Goal: Task Accomplishment & Management: Manage account settings

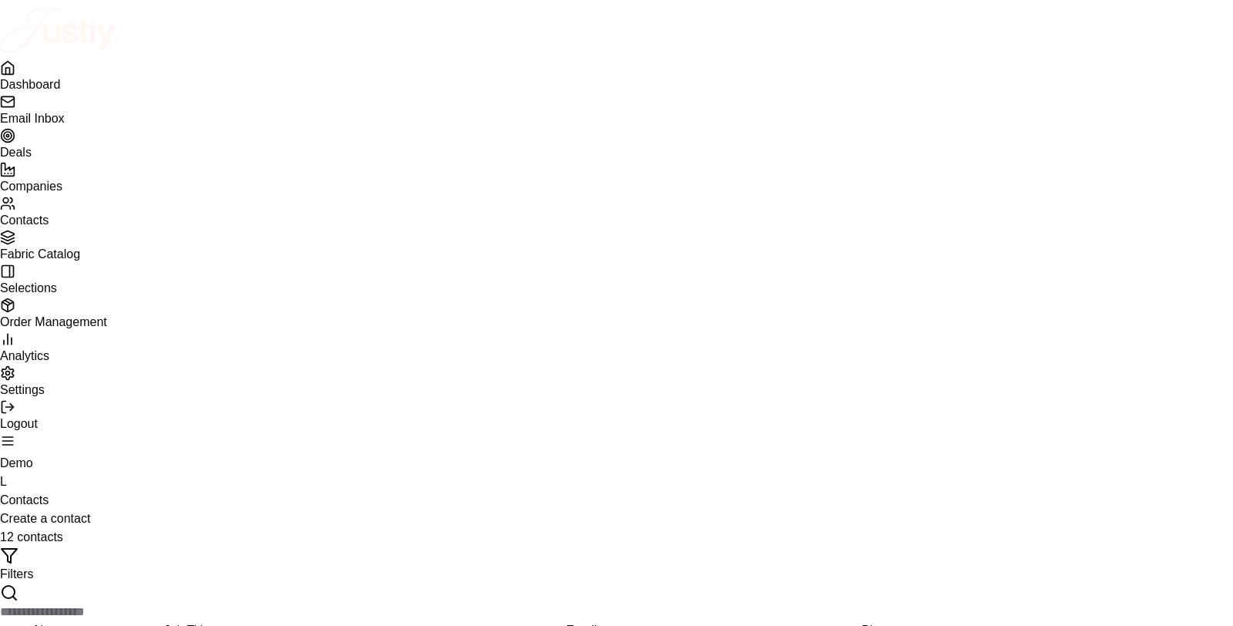
click at [110, 89] on link "Dashboard" at bounding box center [616, 75] width 1233 height 31
click at [65, 124] on span "Email Inbox" at bounding box center [32, 118] width 65 height 13
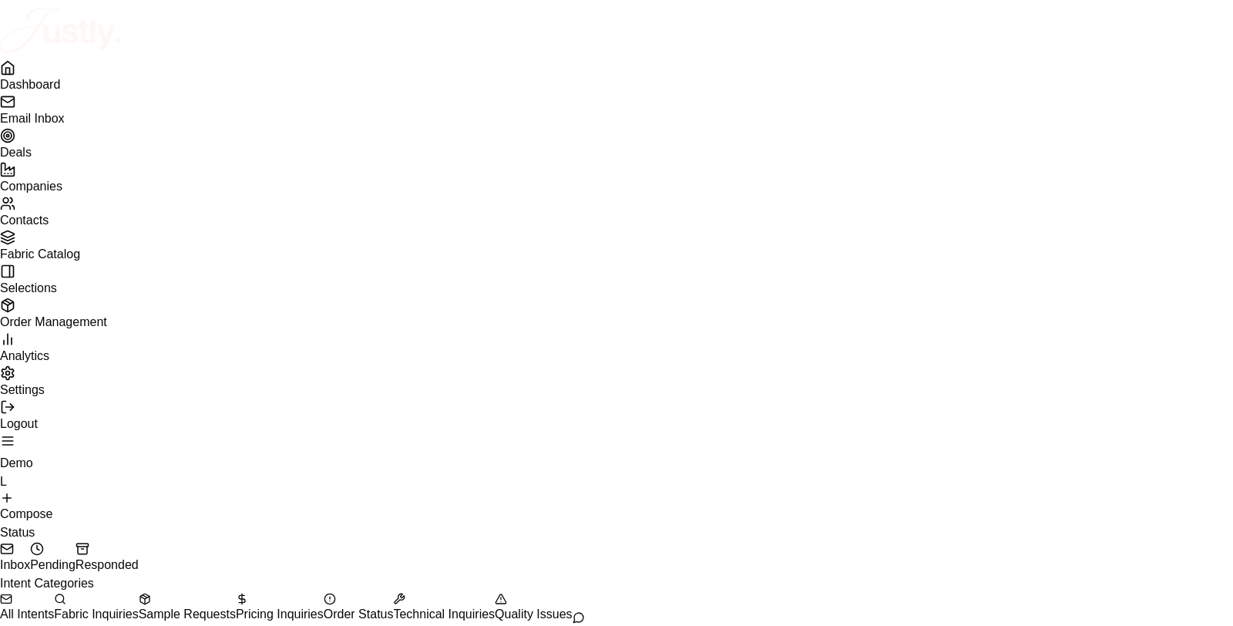
click at [92, 91] on link "Dashboard" at bounding box center [616, 75] width 1233 height 31
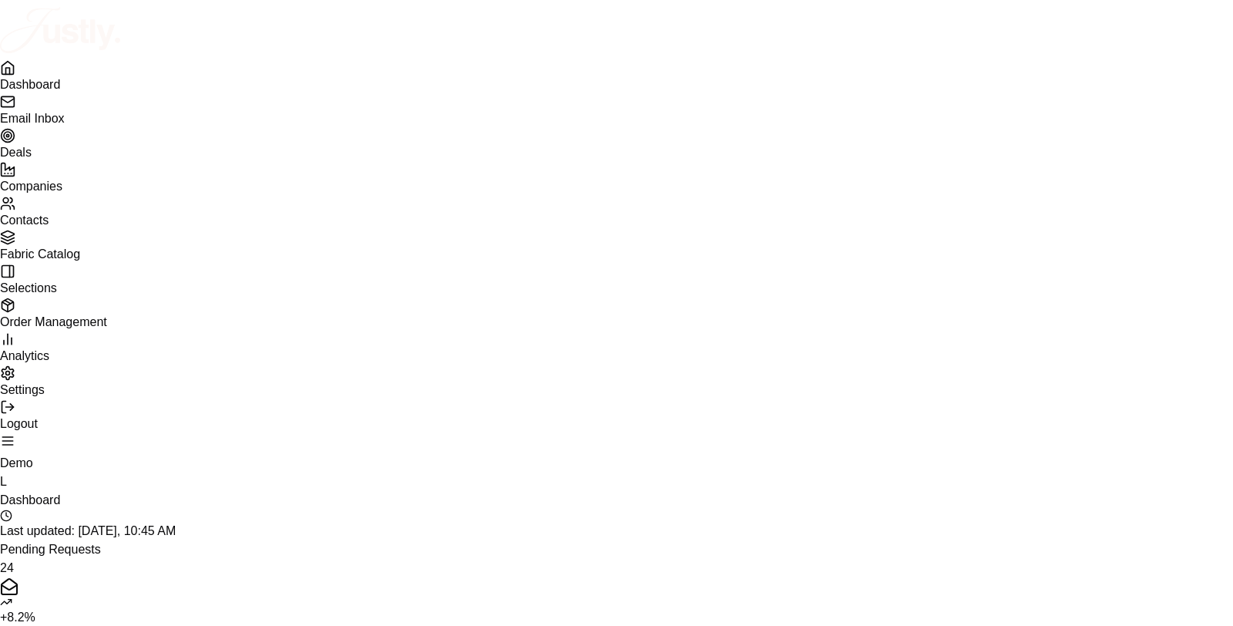
click at [113, 159] on link "Deals" at bounding box center [616, 143] width 1233 height 31
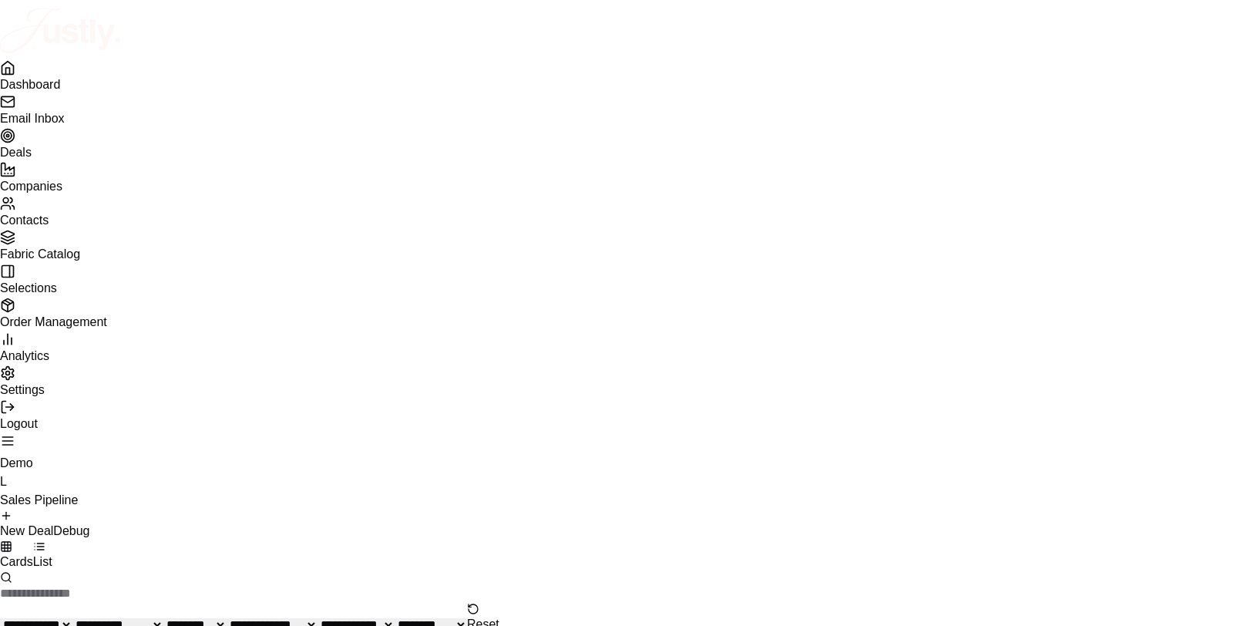
scroll to position [0, 3]
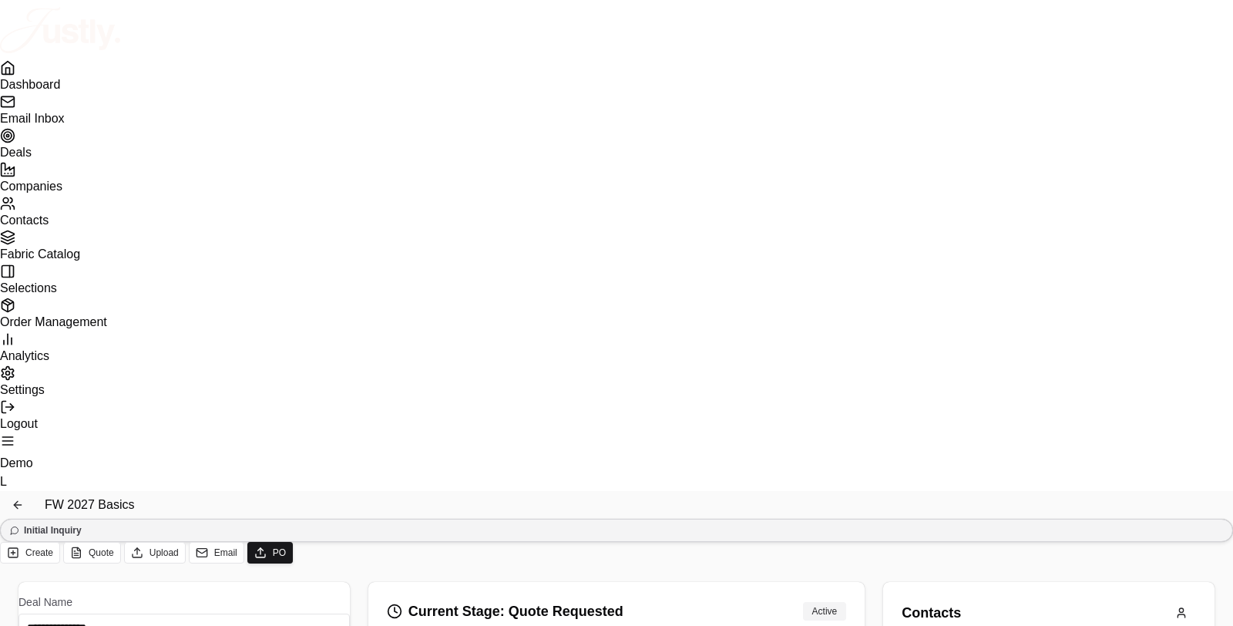
scroll to position [140, 0]
click at [24, 499] on icon "Back to deals" at bounding box center [18, 505] width 12 height 12
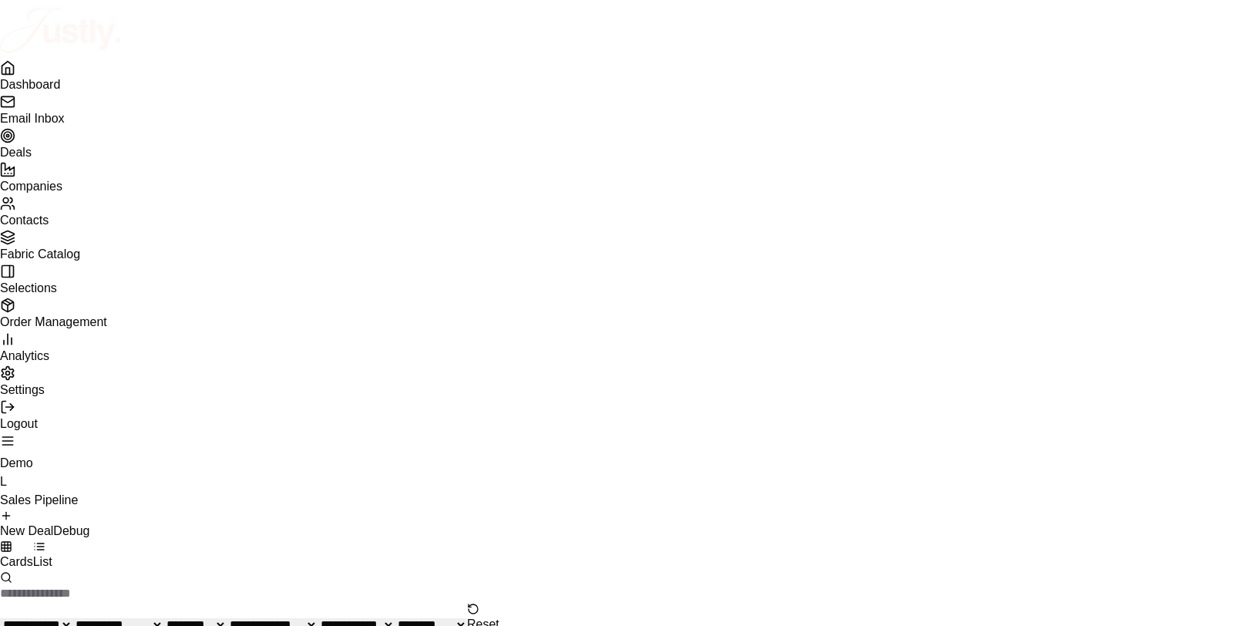
click at [60, 89] on span "Dashboard" at bounding box center [30, 84] width 60 height 13
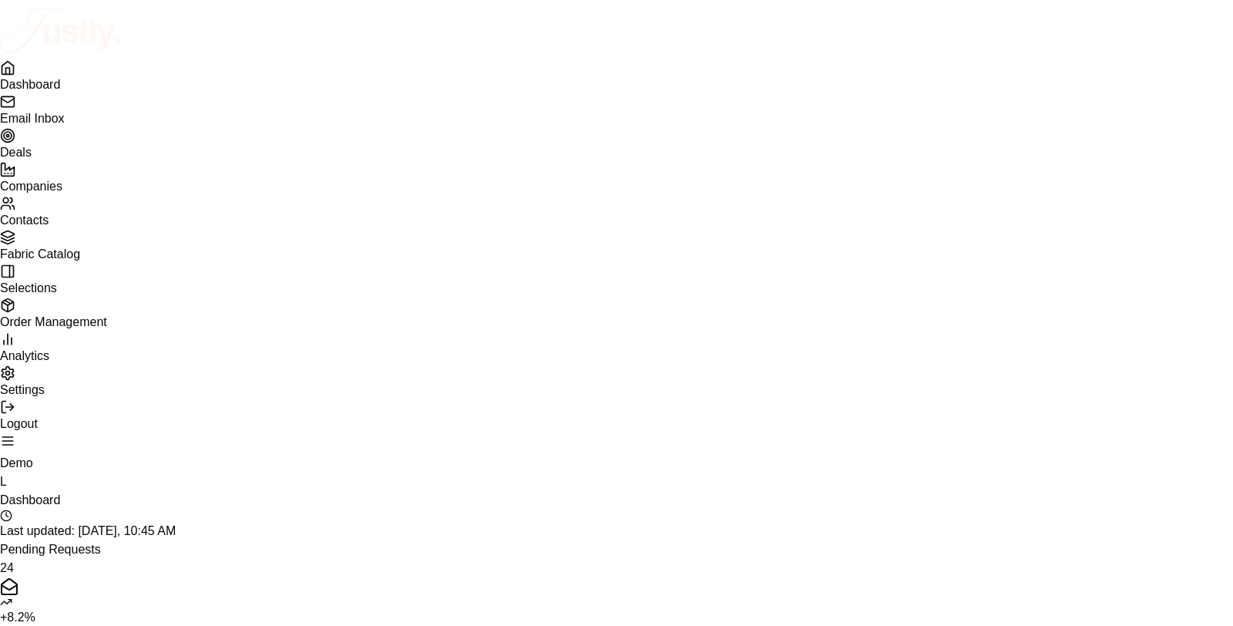
click at [113, 89] on link "Dashboard" at bounding box center [616, 75] width 1233 height 31
click at [73, 159] on link "Deals" at bounding box center [616, 143] width 1233 height 31
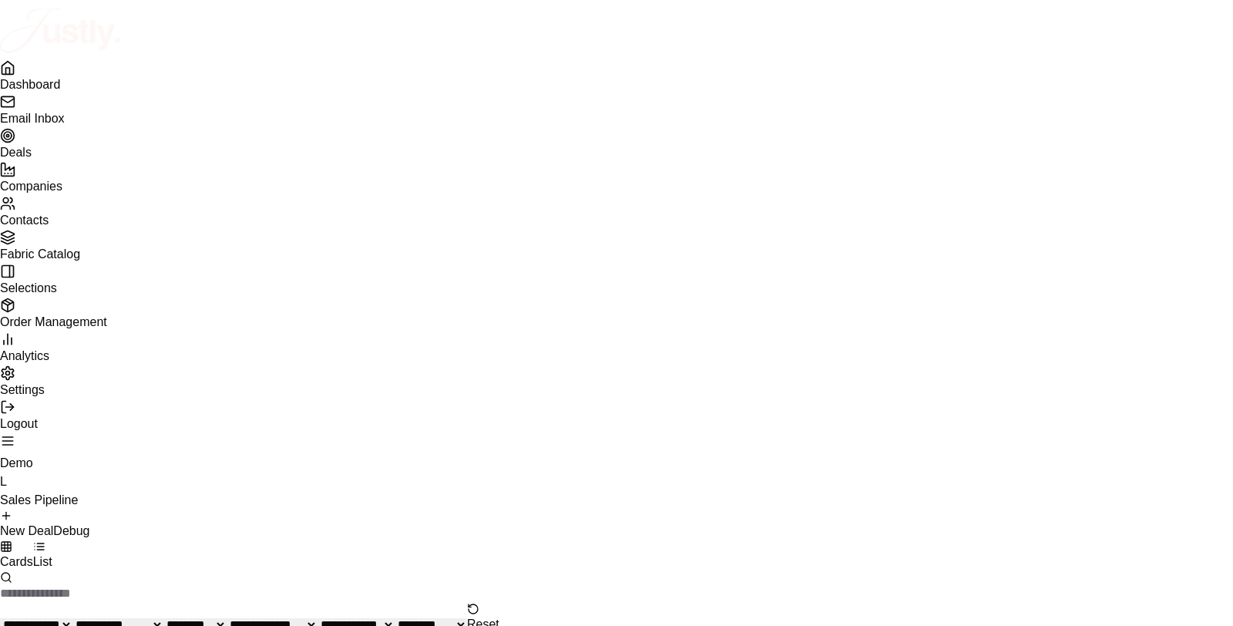
click at [72, 618] on select "**********" at bounding box center [36, 624] width 72 height 13
click at [52, 540] on button "List" at bounding box center [42, 555] width 19 height 31
click at [33, 540] on button "Cards" at bounding box center [16, 555] width 33 height 31
click at [114, 193] on link "Companies" at bounding box center [616, 177] width 1233 height 31
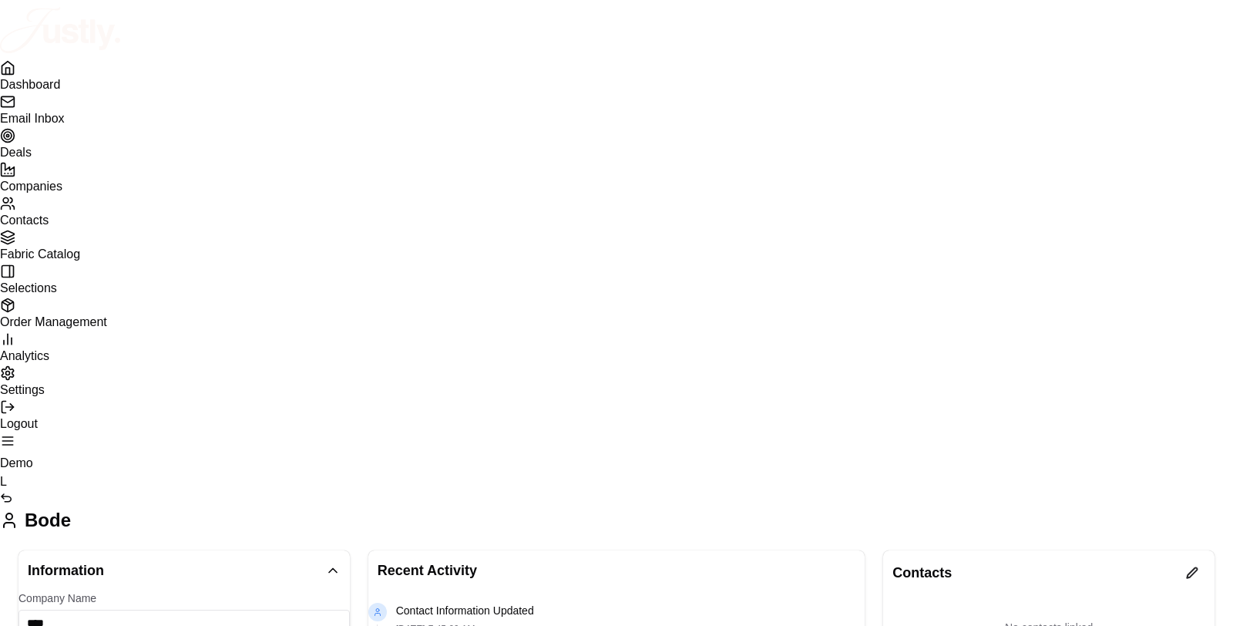
click at [62, 190] on span "Companies" at bounding box center [31, 186] width 62 height 13
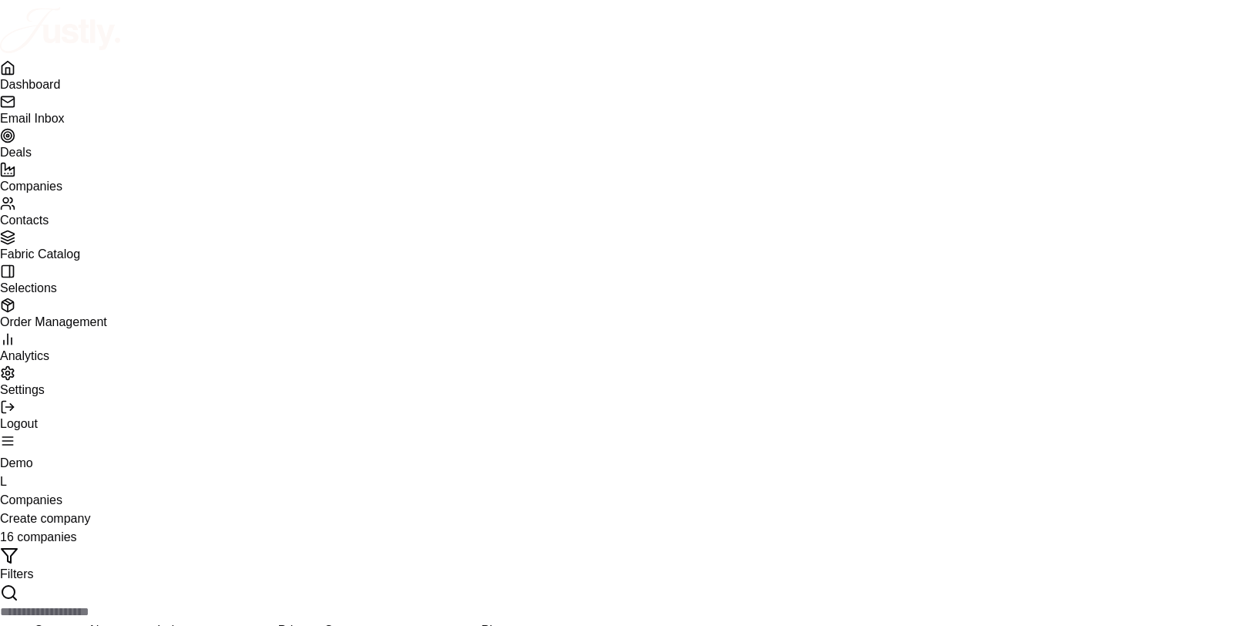
click at [65, 118] on span "Email Inbox" at bounding box center [32, 118] width 65 height 13
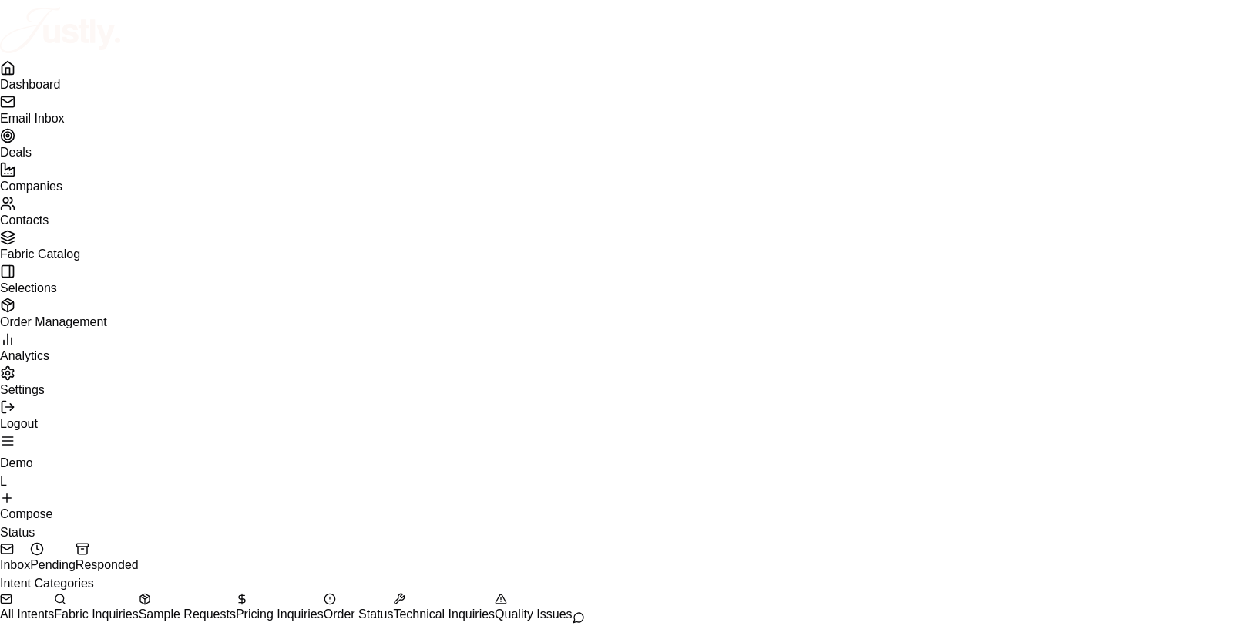
click at [52, 491] on button "Compose" at bounding box center [26, 507] width 52 height 32
type input "**********"
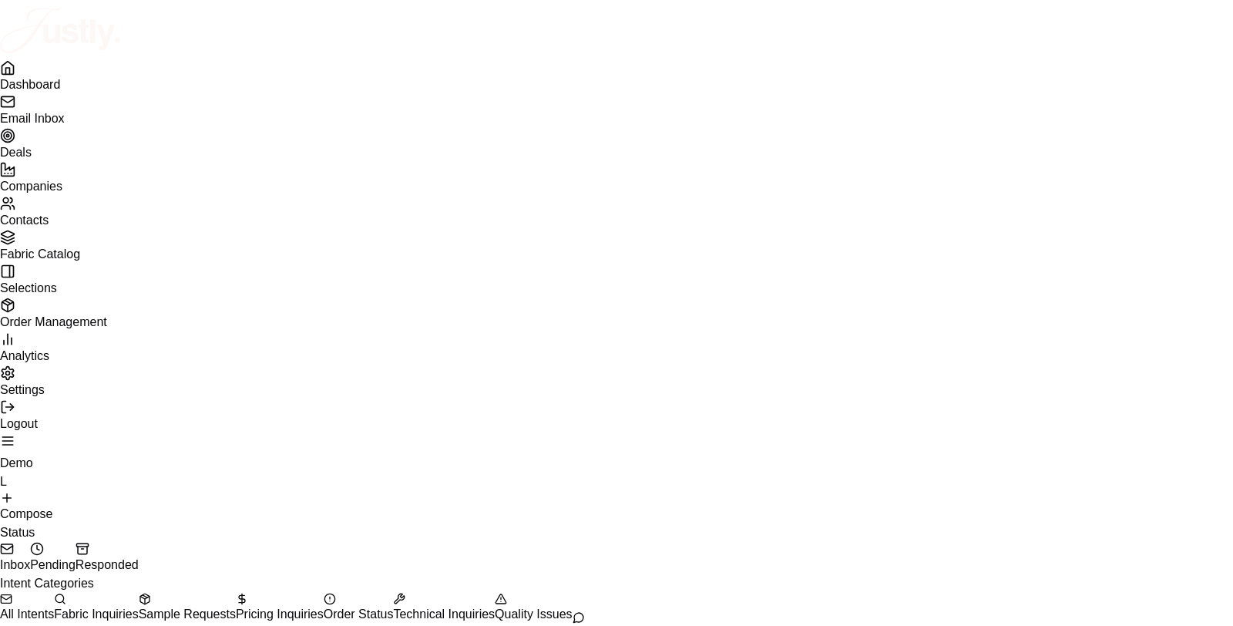
type textarea "**********"
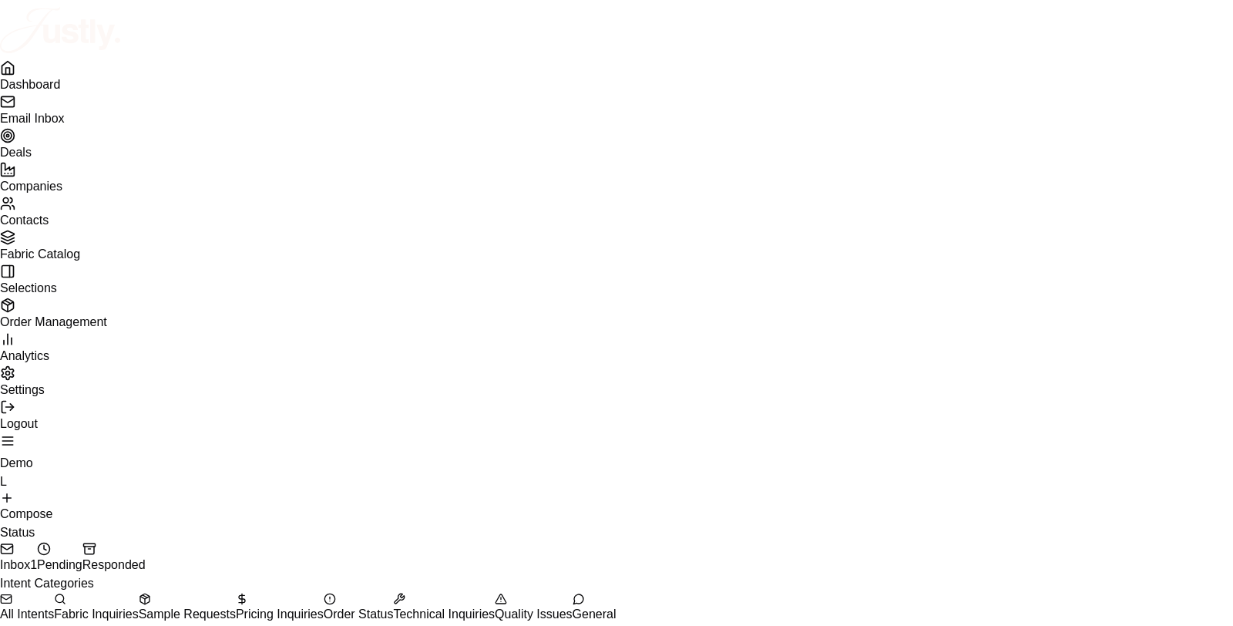
type textarea "**********"
click at [53, 187] on span "Companies" at bounding box center [31, 186] width 62 height 13
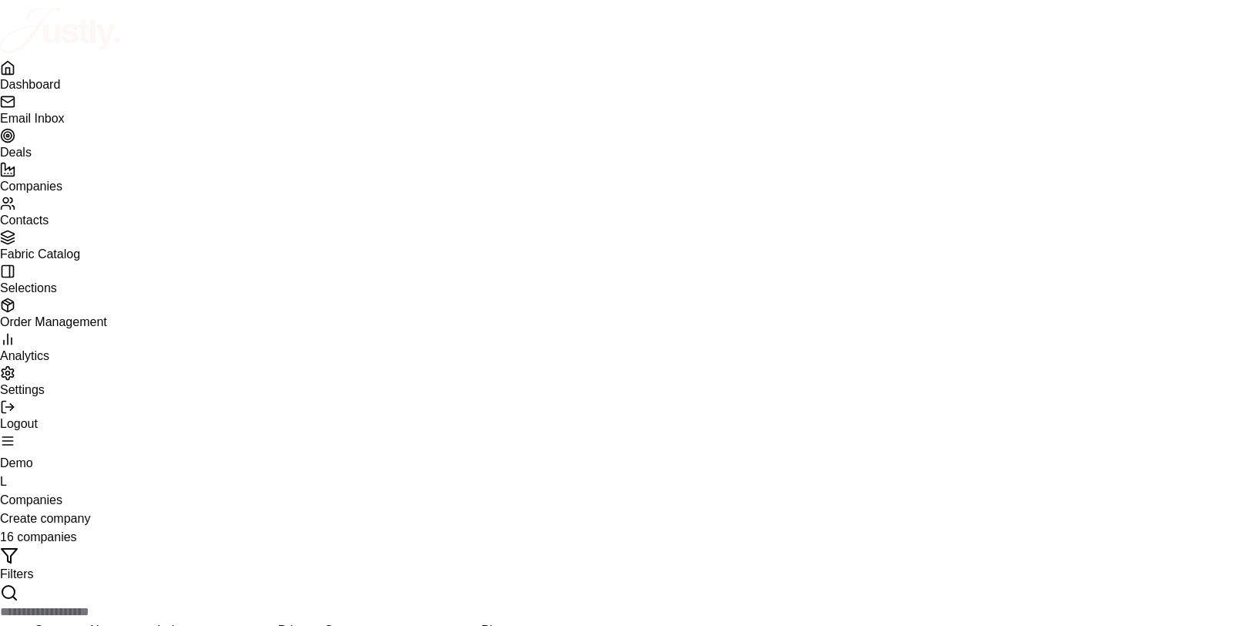
click at [82, 104] on link "Email Inbox" at bounding box center [616, 109] width 1233 height 31
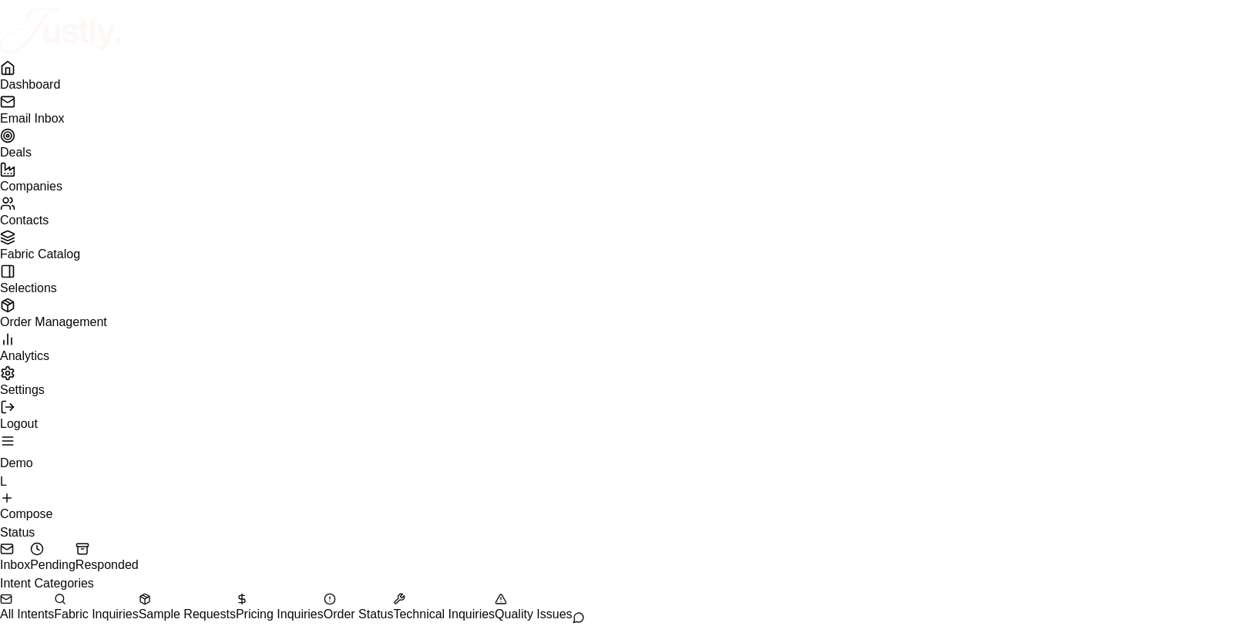
click at [80, 261] on span "Fabric Catalog" at bounding box center [40, 253] width 80 height 13
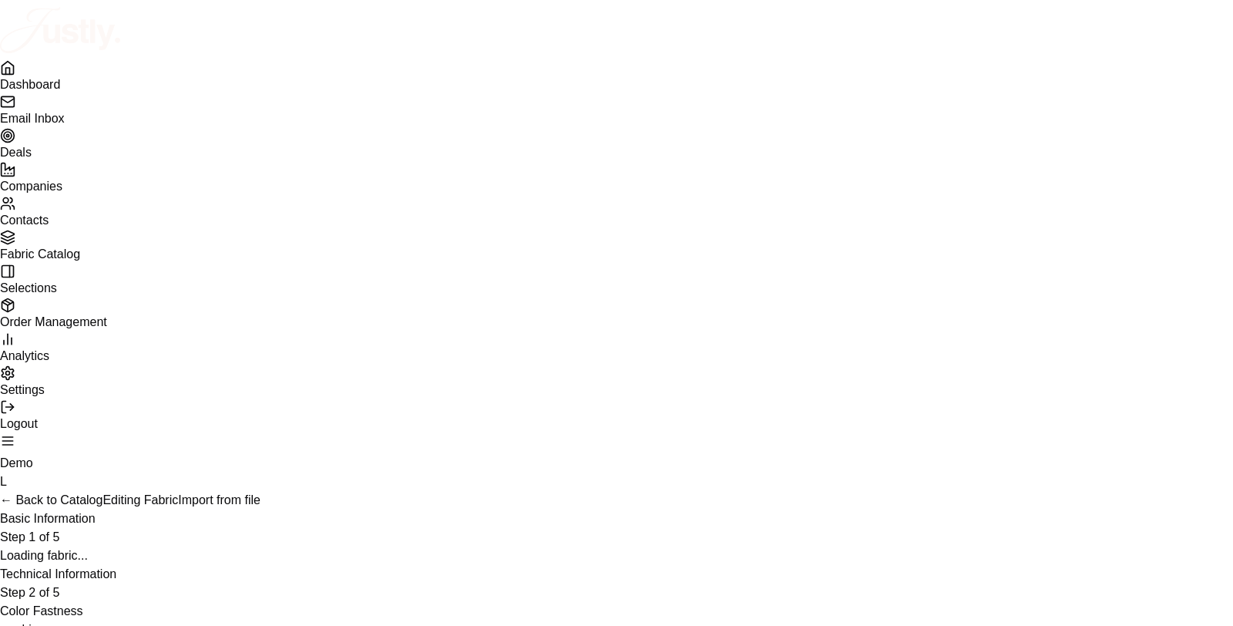
select select "***"
select select "*"
select select "***"
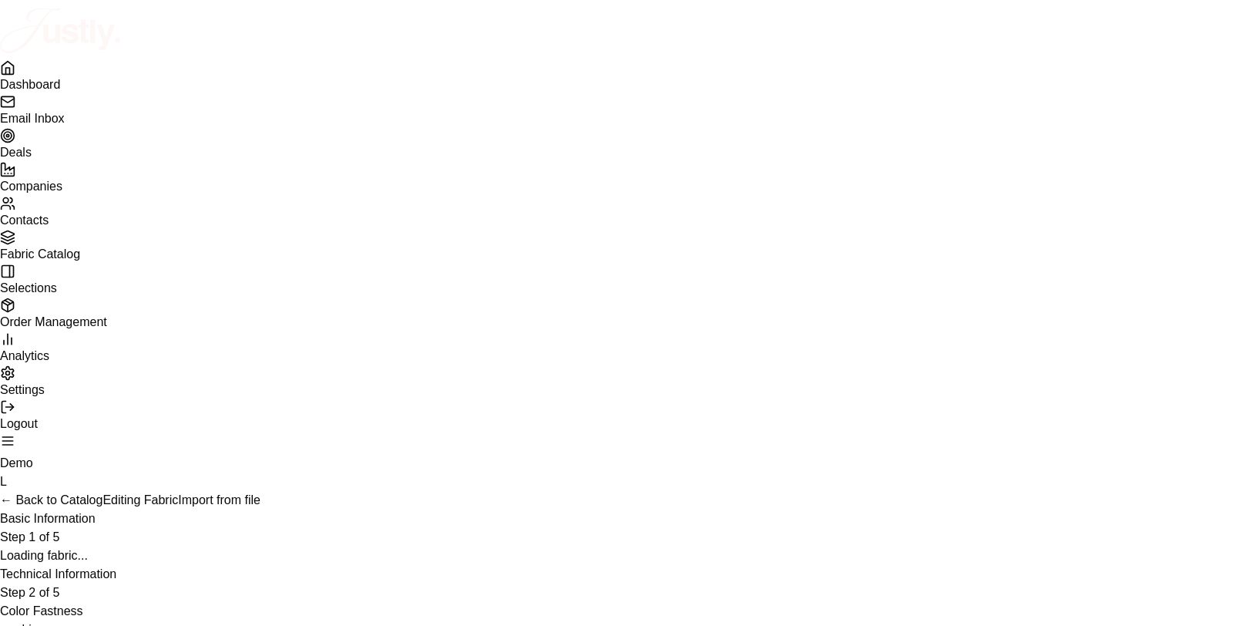
select select "*"
select select "***"
select select "*"
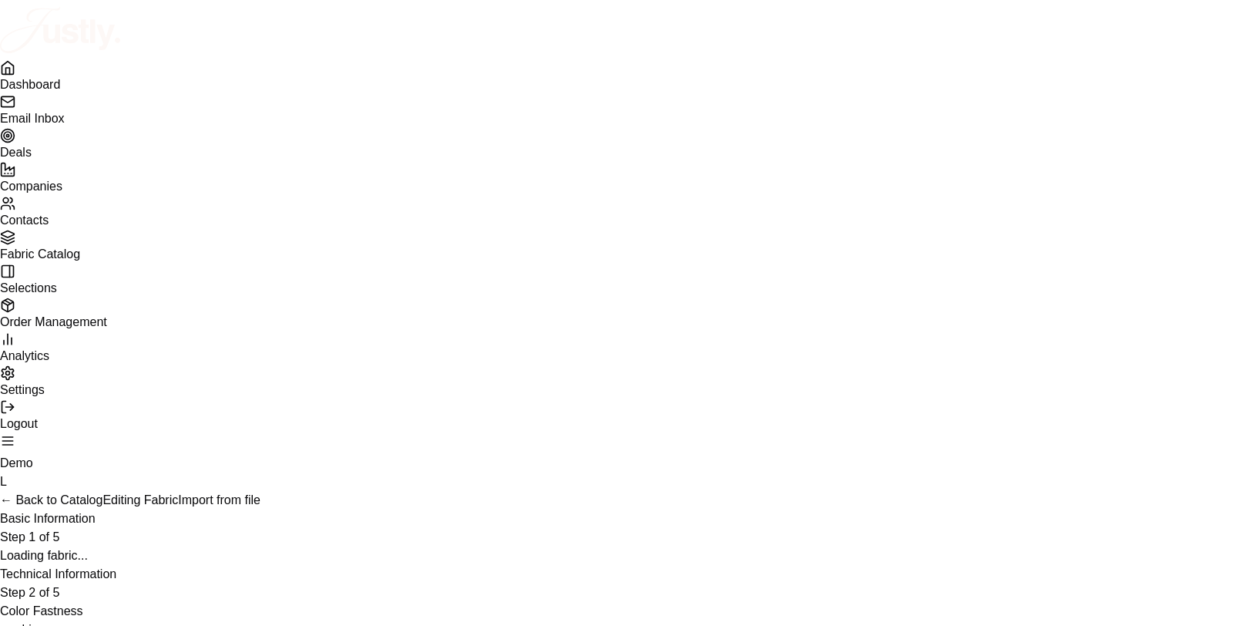
select select "***"
select select "*"
select select "***"
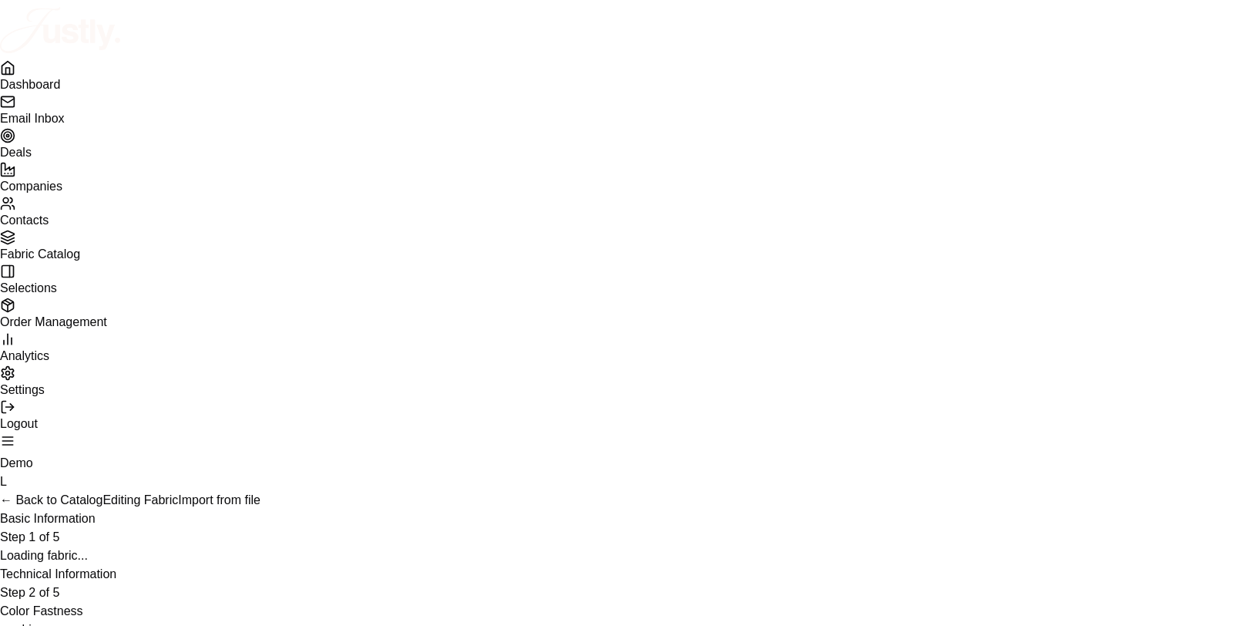
select select "***"
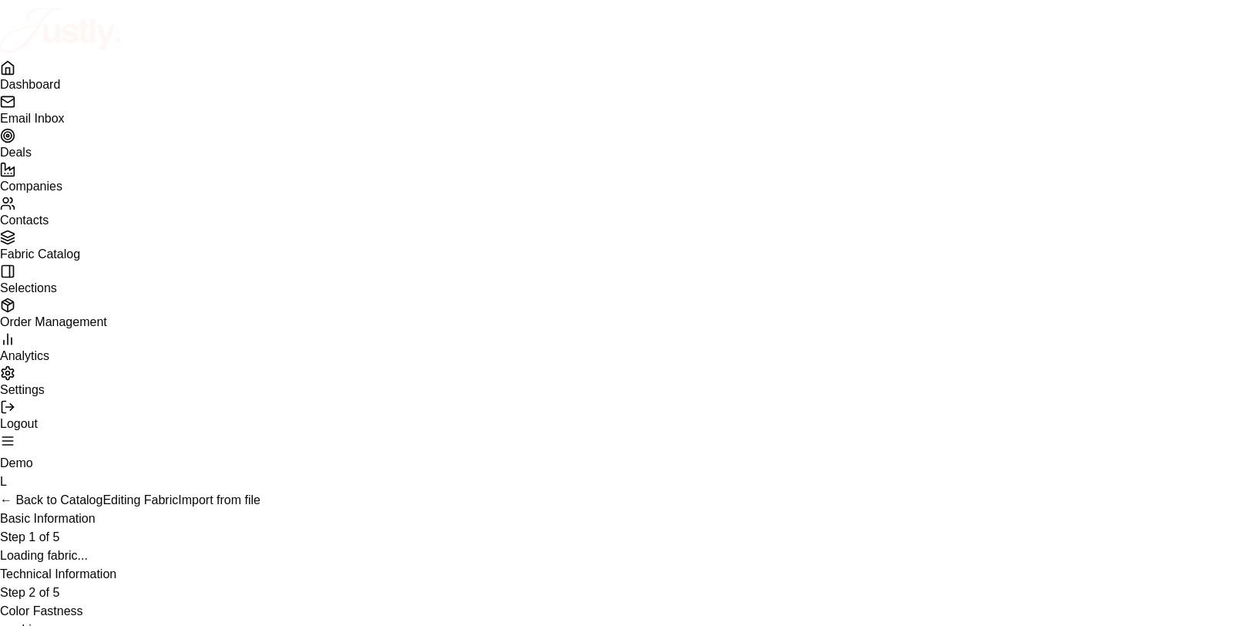
type input "**"
type input "*"
type input "***"
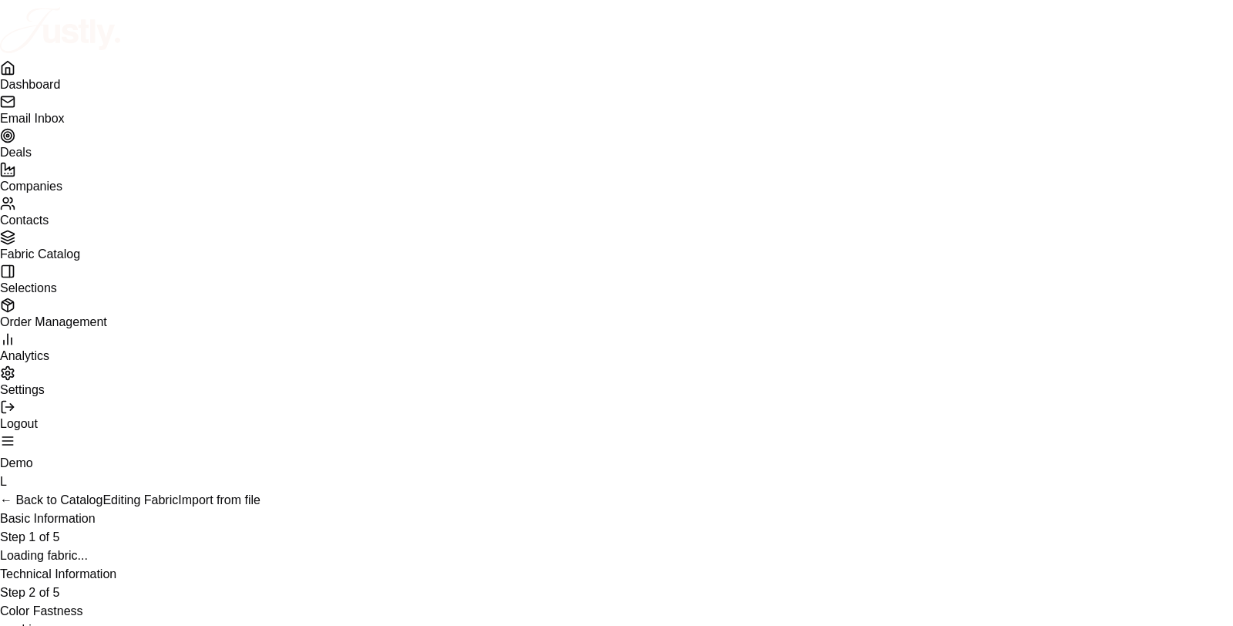
type input "****"
type input "*"
type input "****"
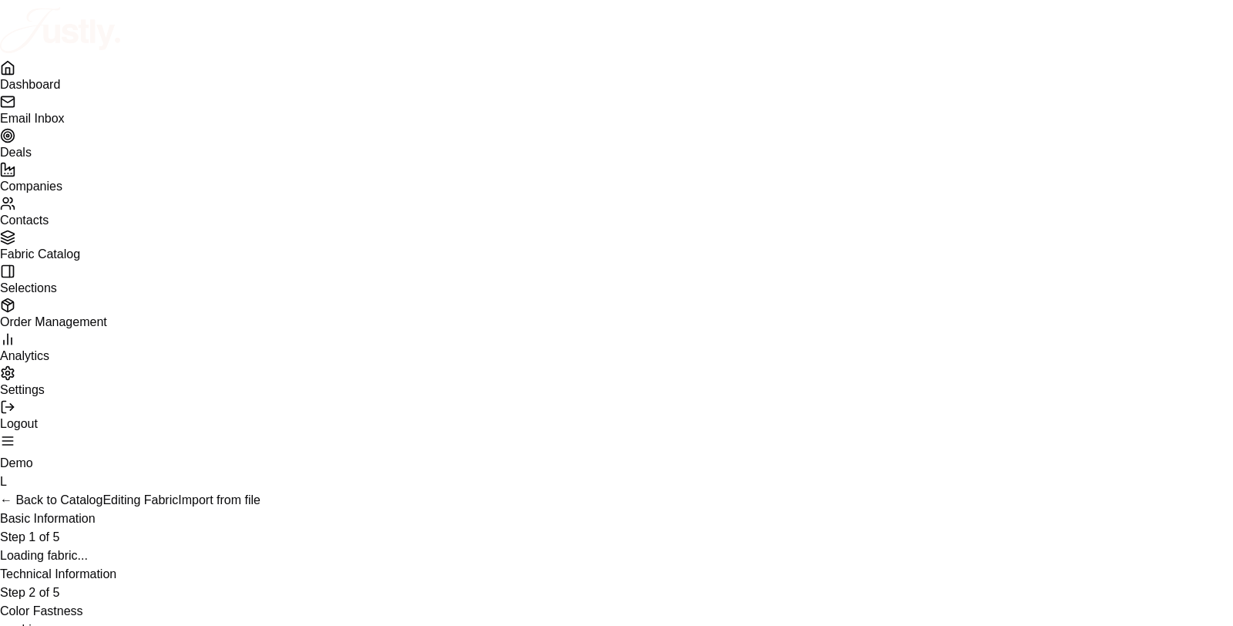
type input "***"
type input "*"
select select "*"
select select "******"
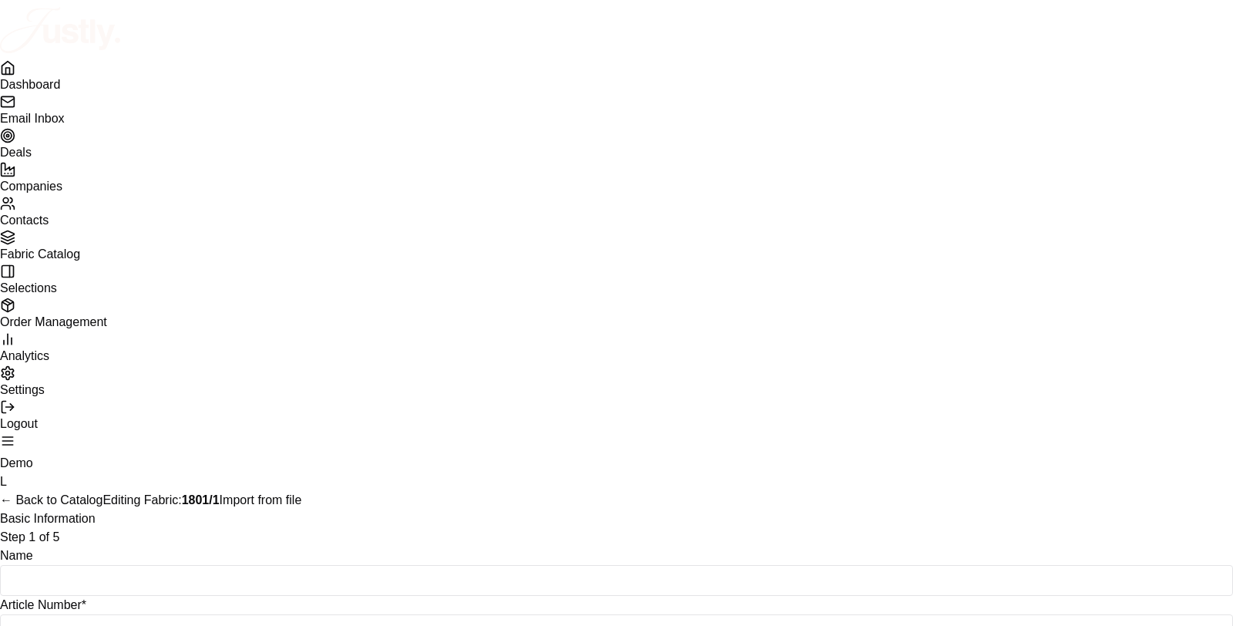
scroll to position [597, 0]
click at [103, 491] on button "← Back to Catalog" at bounding box center [51, 500] width 103 height 19
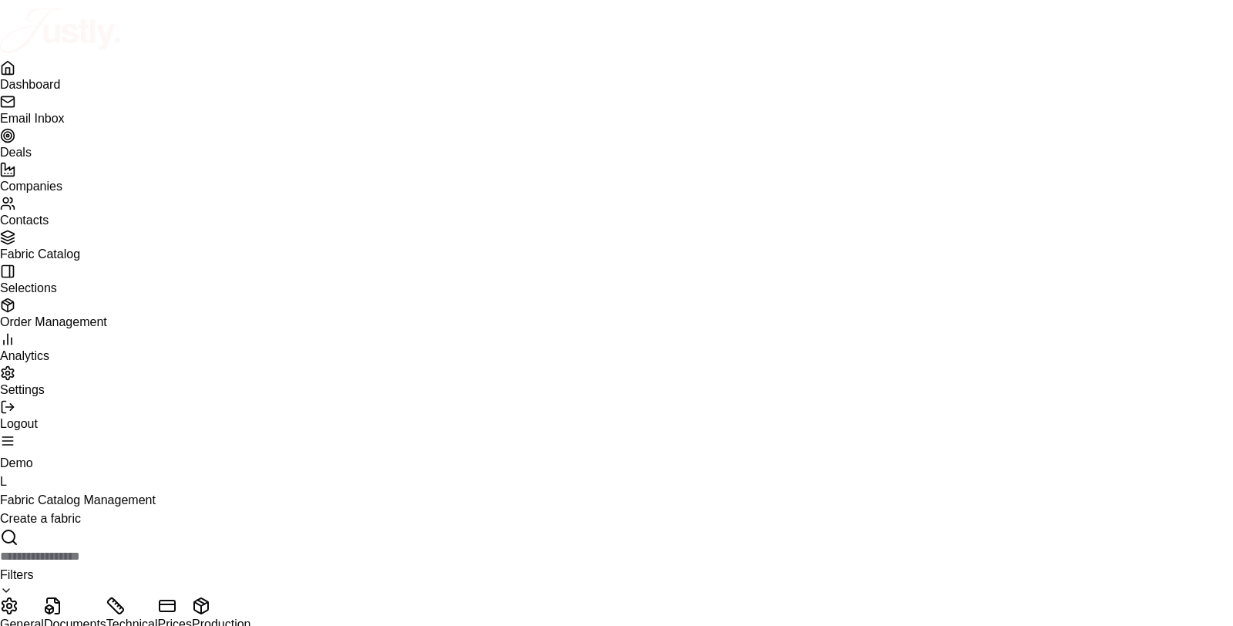
scroll to position [0, 445]
click at [106, 597] on button "Documents" at bounding box center [75, 615] width 62 height 37
click at [125, 597] on icon at bounding box center [115, 606] width 19 height 19
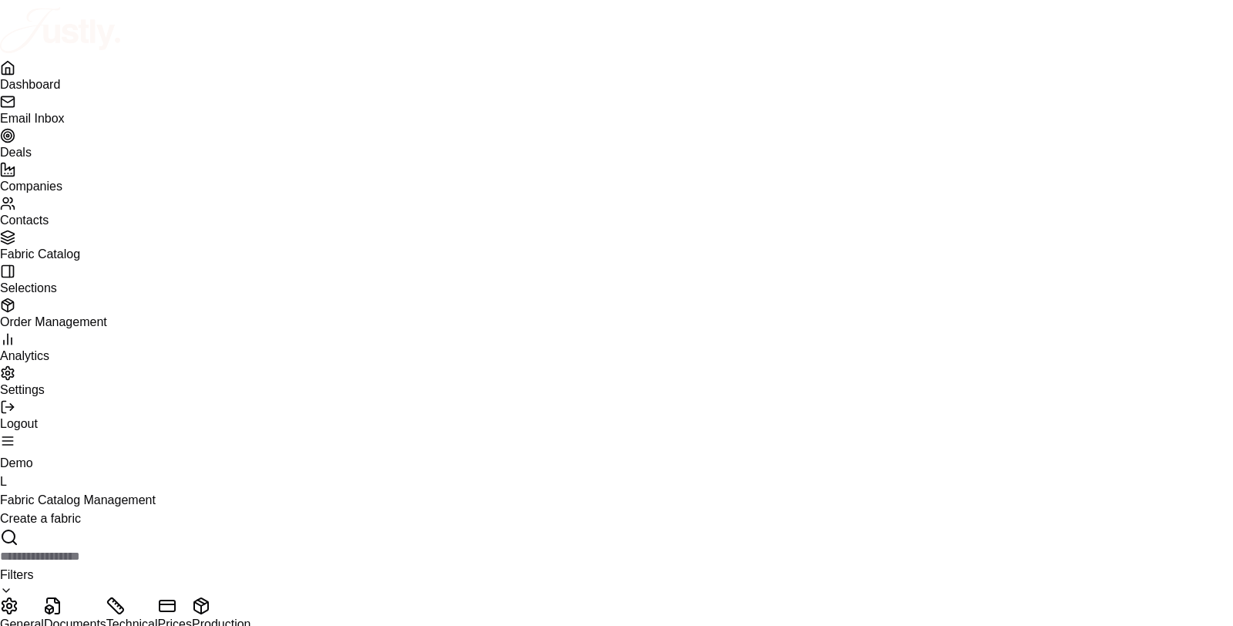
click at [192, 597] on button "Prices" at bounding box center [175, 615] width 34 height 37
click at [251, 597] on button "Production" at bounding box center [221, 615] width 59 height 37
click at [177, 597] on icon at bounding box center [167, 606] width 19 height 19
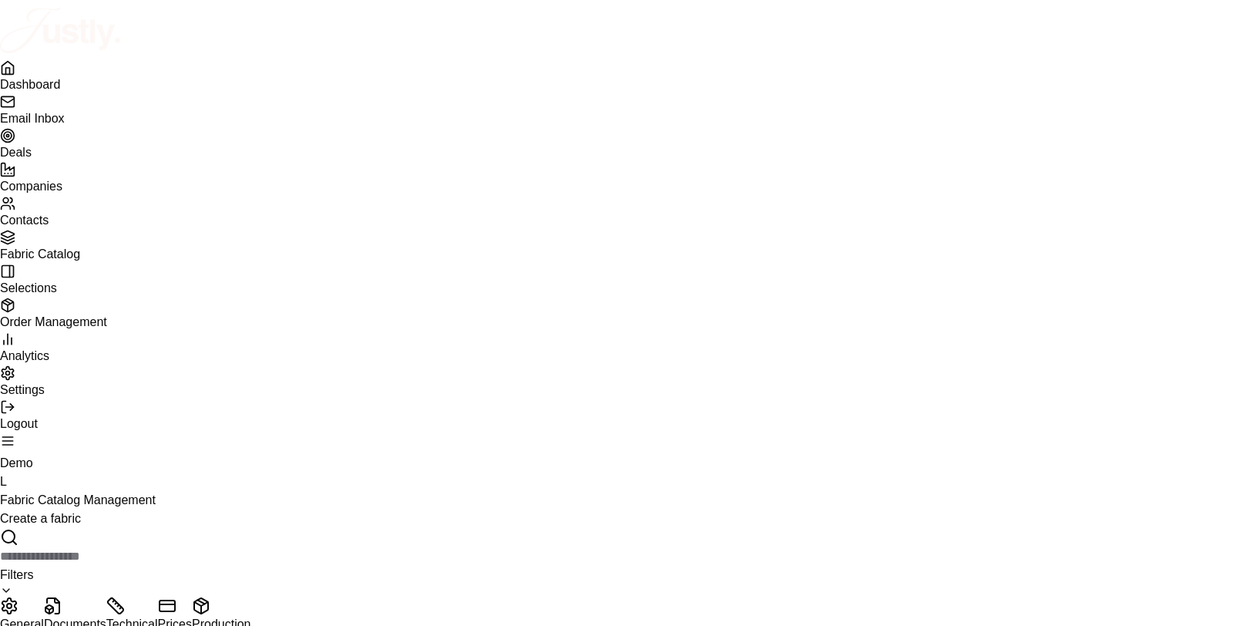
click at [158, 597] on button "Technical" at bounding box center [132, 615] width 52 height 37
click at [106, 597] on button "Documents" at bounding box center [75, 615] width 62 height 37
click at [44, 597] on button "General" at bounding box center [22, 615] width 44 height 37
click at [57, 294] on span "Selections" at bounding box center [28, 287] width 57 height 13
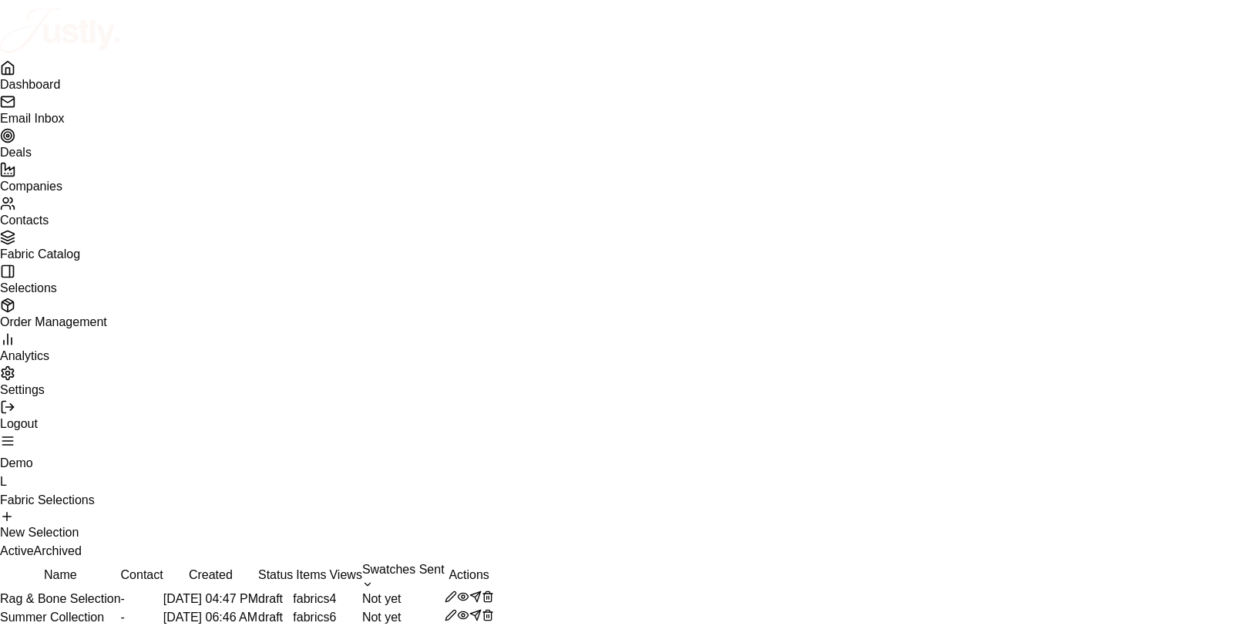
click at [163, 590] on td "-" at bounding box center [142, 599] width 42 height 19
click at [469, 609] on icon at bounding box center [463, 615] width 12 height 12
click at [79, 510] on button "New Selection" at bounding box center [39, 526] width 79 height 32
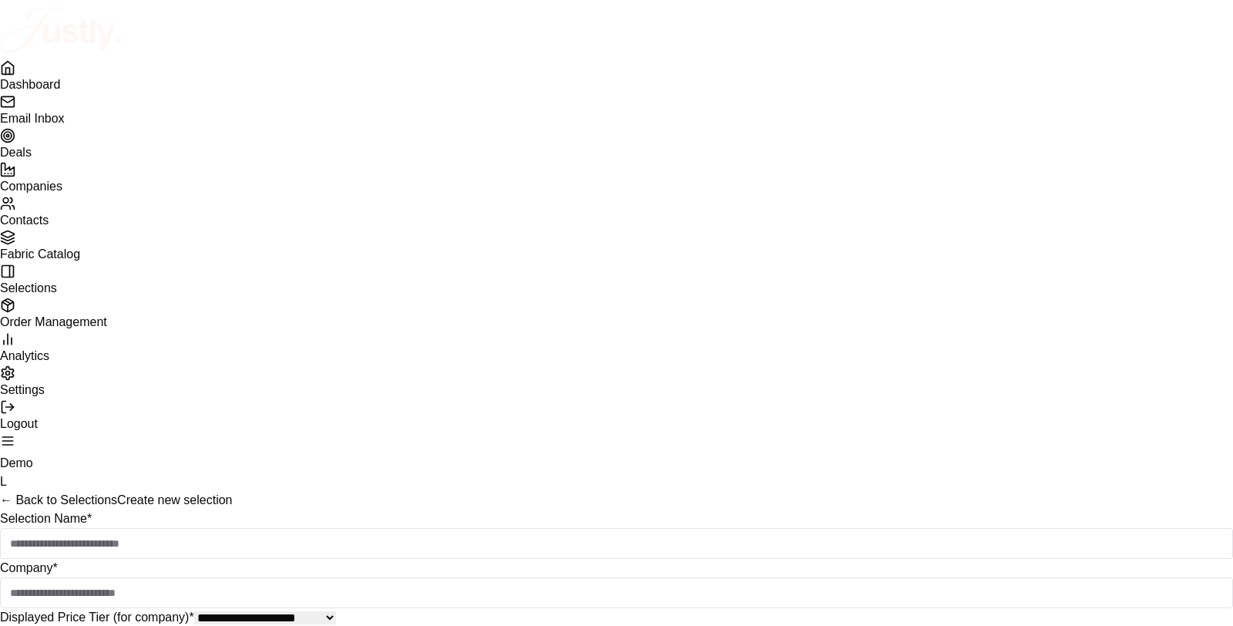
scroll to position [40, 0]
click at [415, 528] on input "Selection Name *" at bounding box center [616, 543] width 1233 height 31
click at [482, 528] on input "Selection Name *" at bounding box center [616, 543] width 1233 height 31
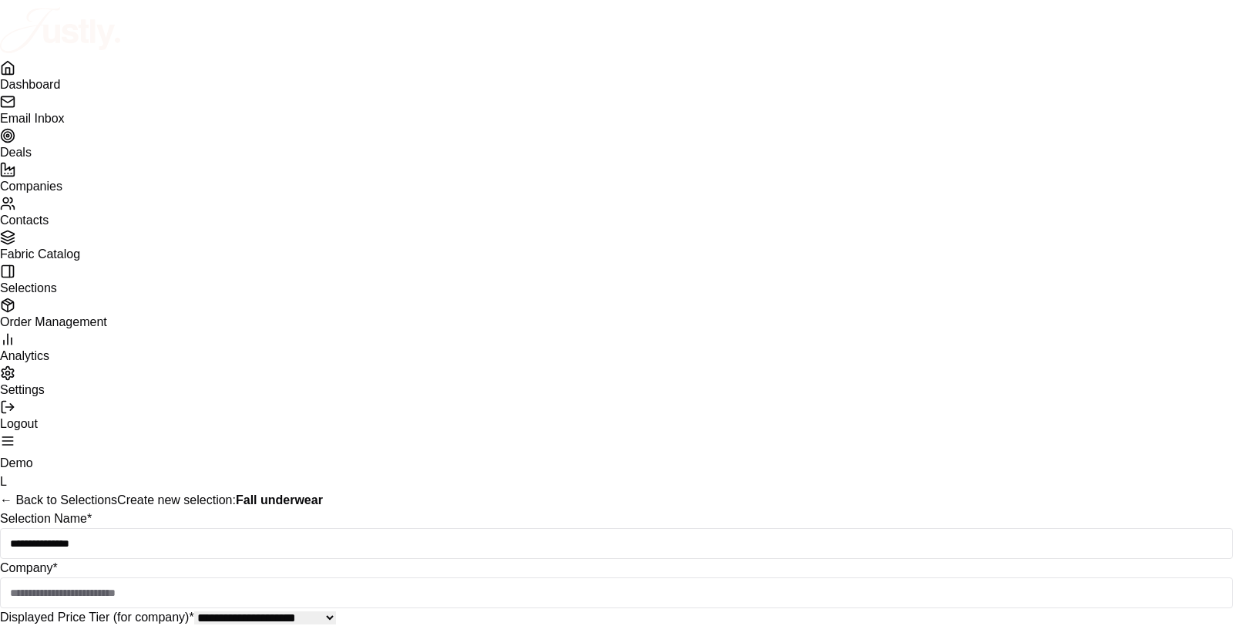
type input "**********"
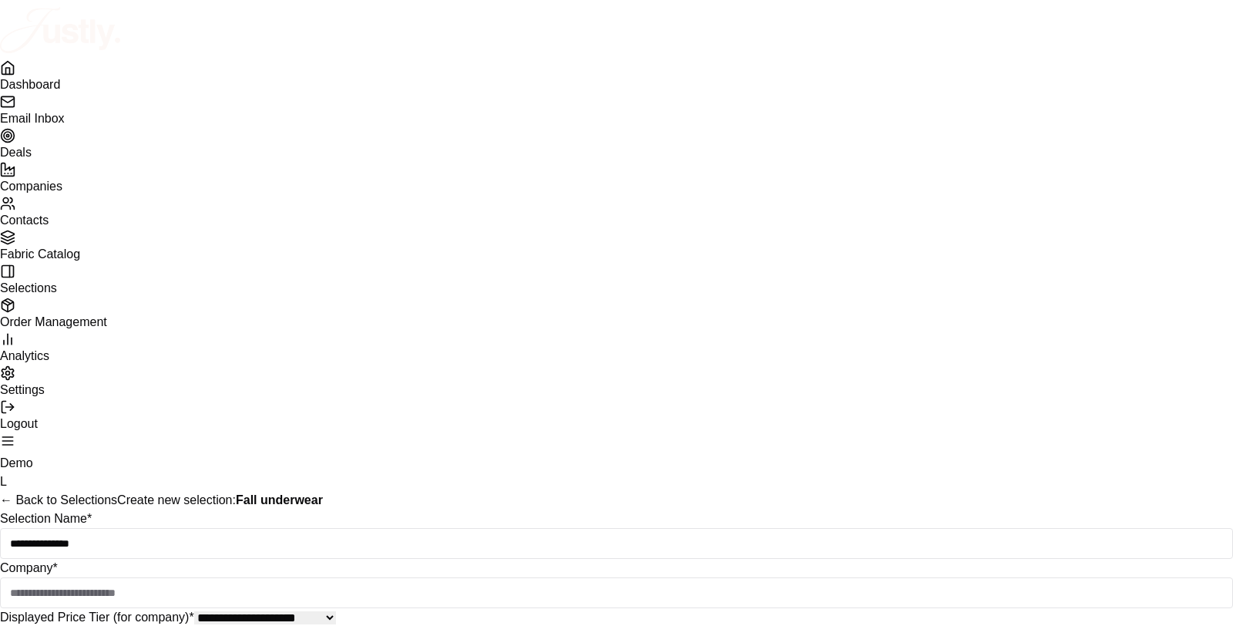
scroll to position [0, 0]
click at [304, 510] on div "**********" at bounding box center [616, 578] width 1233 height 136
click at [328, 577] on input at bounding box center [616, 592] width 1233 height 31
click at [336, 609] on div "Outdoor Voices [PERSON_NAME]" at bounding box center [617, 624] width 1232 height 31
type input "**********"
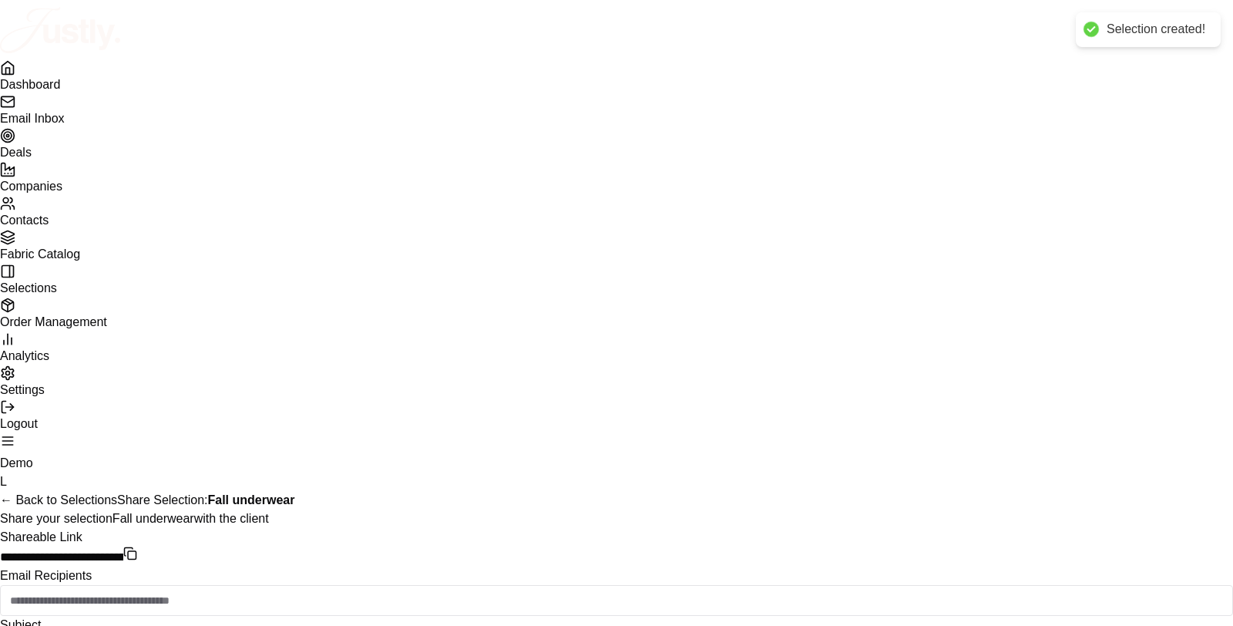
click at [137, 547] on icon at bounding box center [130, 554] width 14 height 14
click at [107, 328] on span "Order Management" at bounding box center [53, 321] width 107 height 13
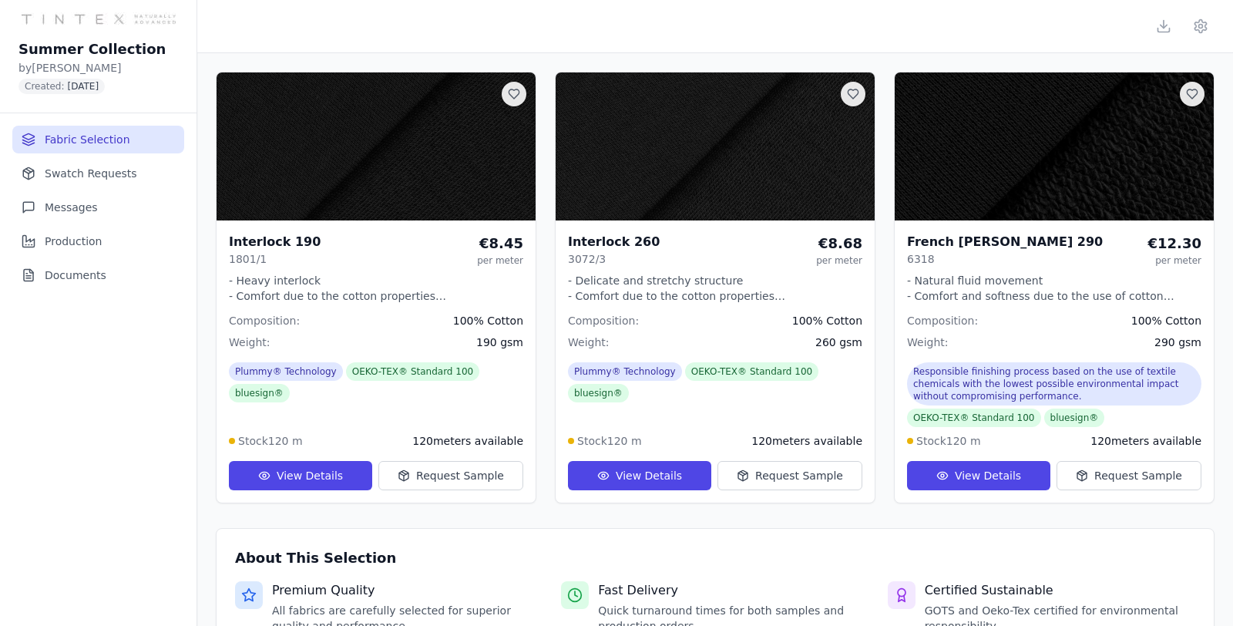
click at [295, 474] on button "View Details" at bounding box center [300, 475] width 143 height 29
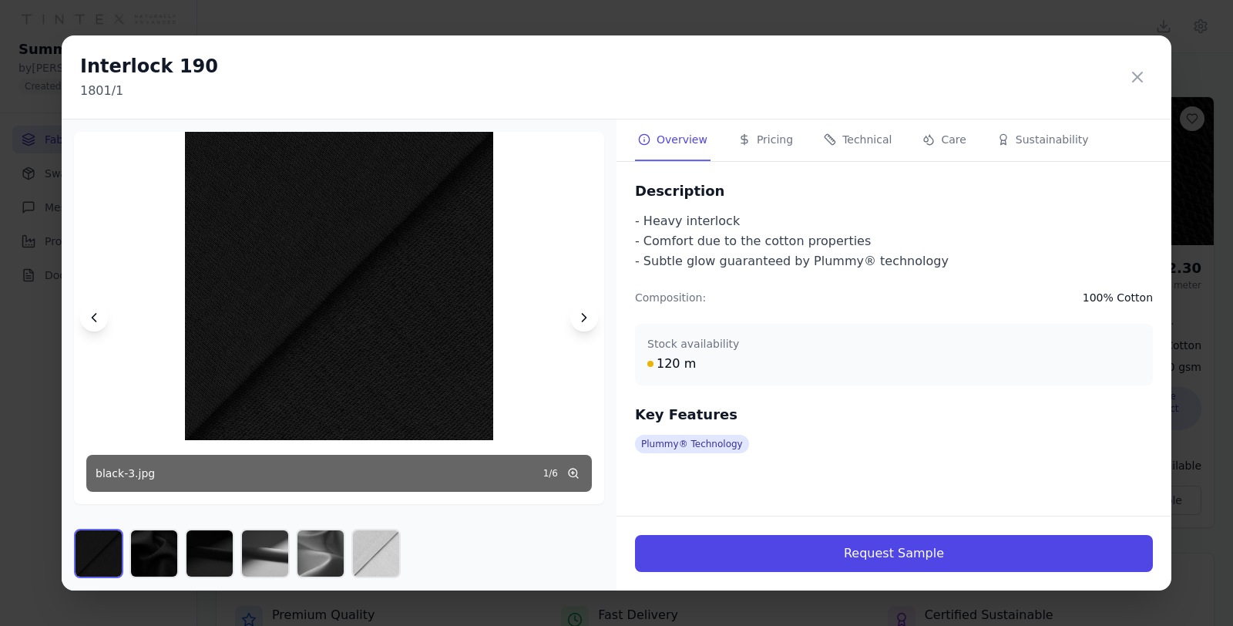
click at [579, 321] on icon at bounding box center [584, 317] width 15 height 15
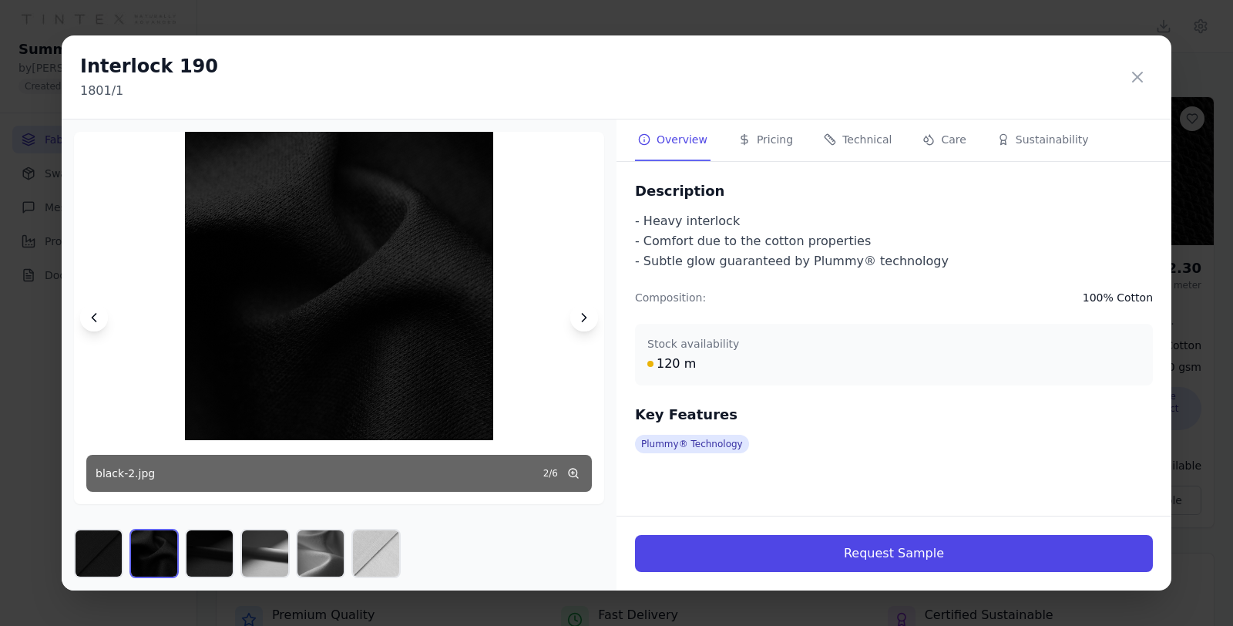
click at [579, 321] on icon at bounding box center [584, 317] width 15 height 15
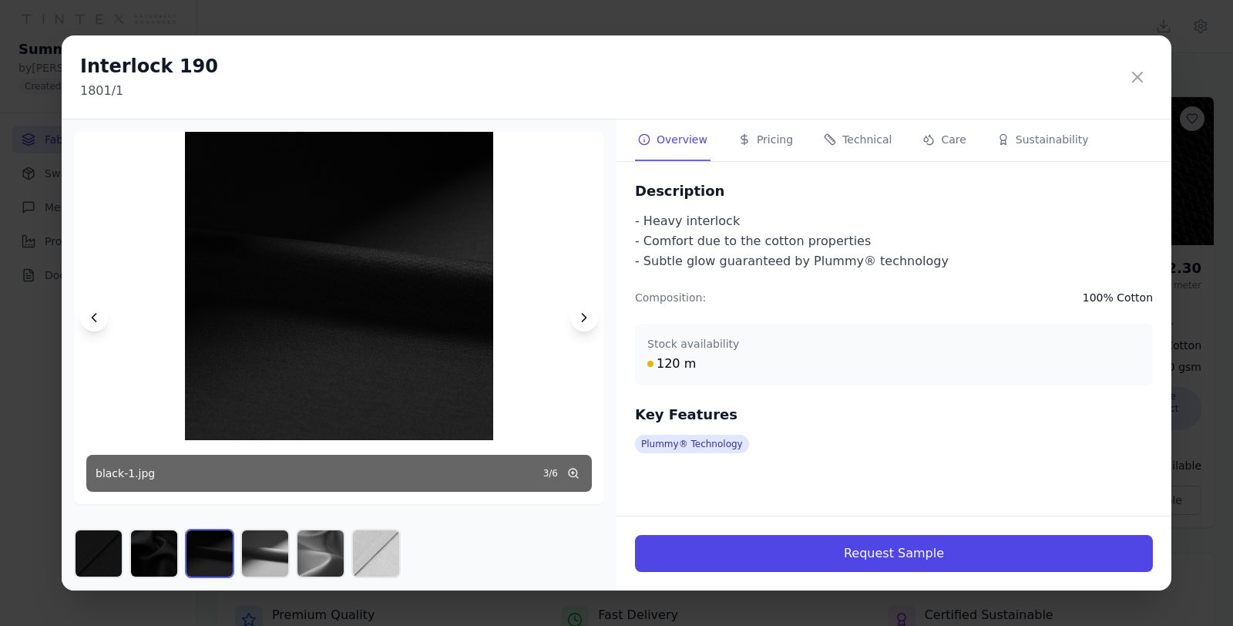
click at [579, 321] on icon at bounding box center [584, 317] width 15 height 15
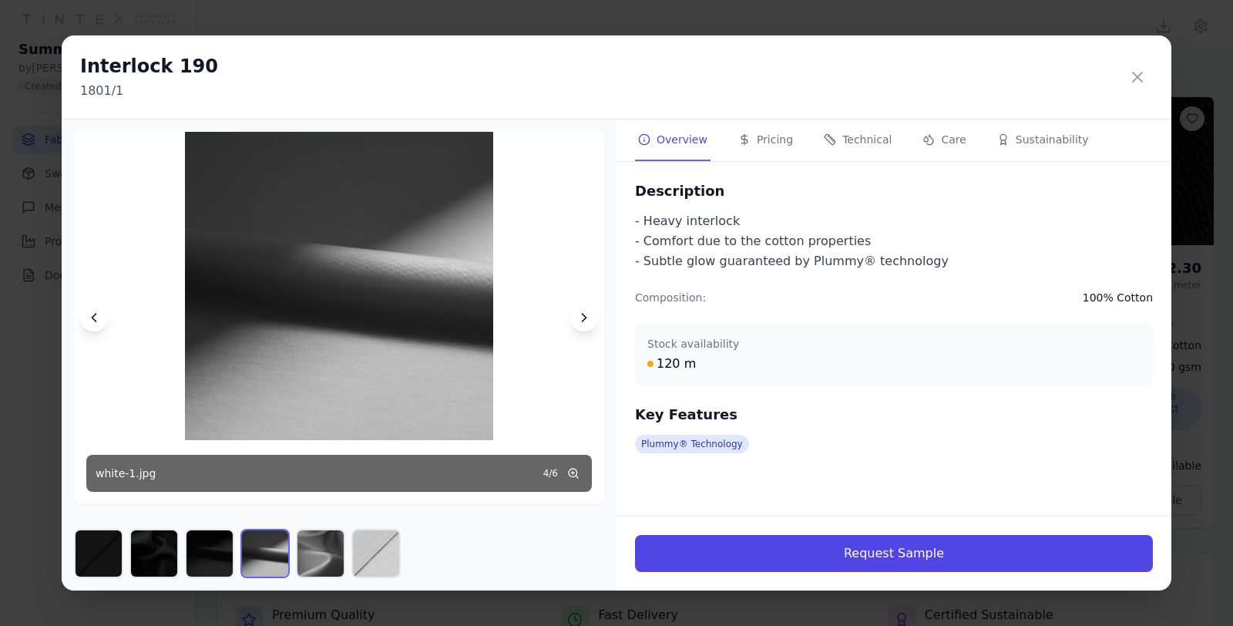
click at [579, 321] on icon at bounding box center [584, 317] width 15 height 15
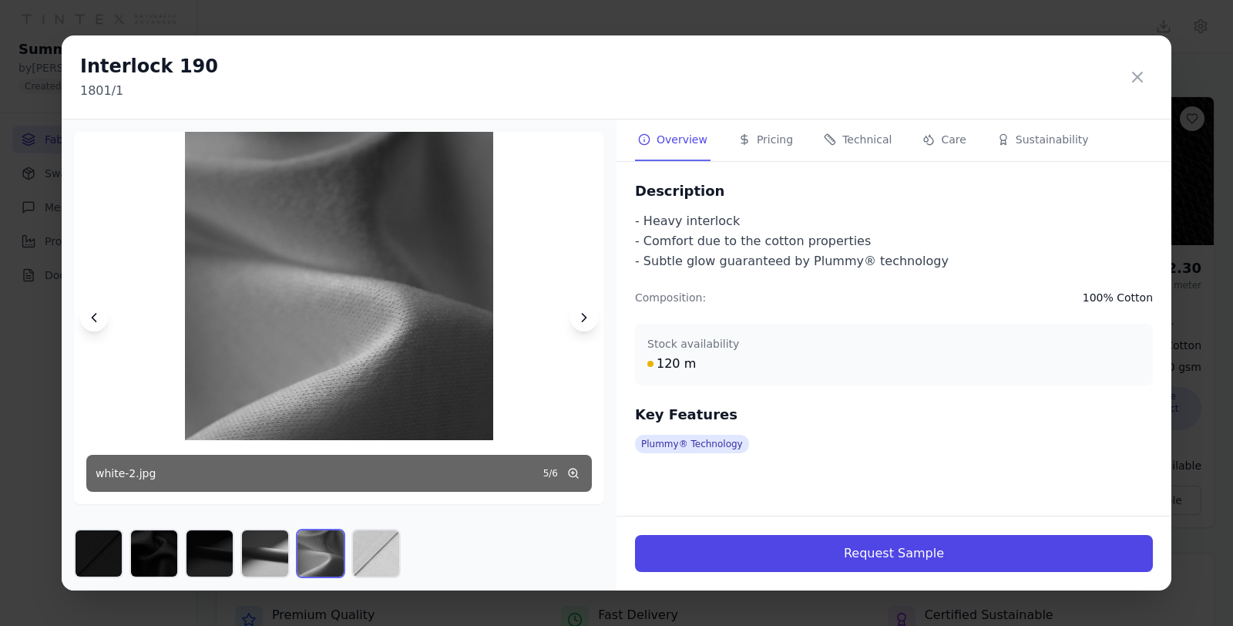
click at [579, 321] on icon at bounding box center [584, 317] width 15 height 15
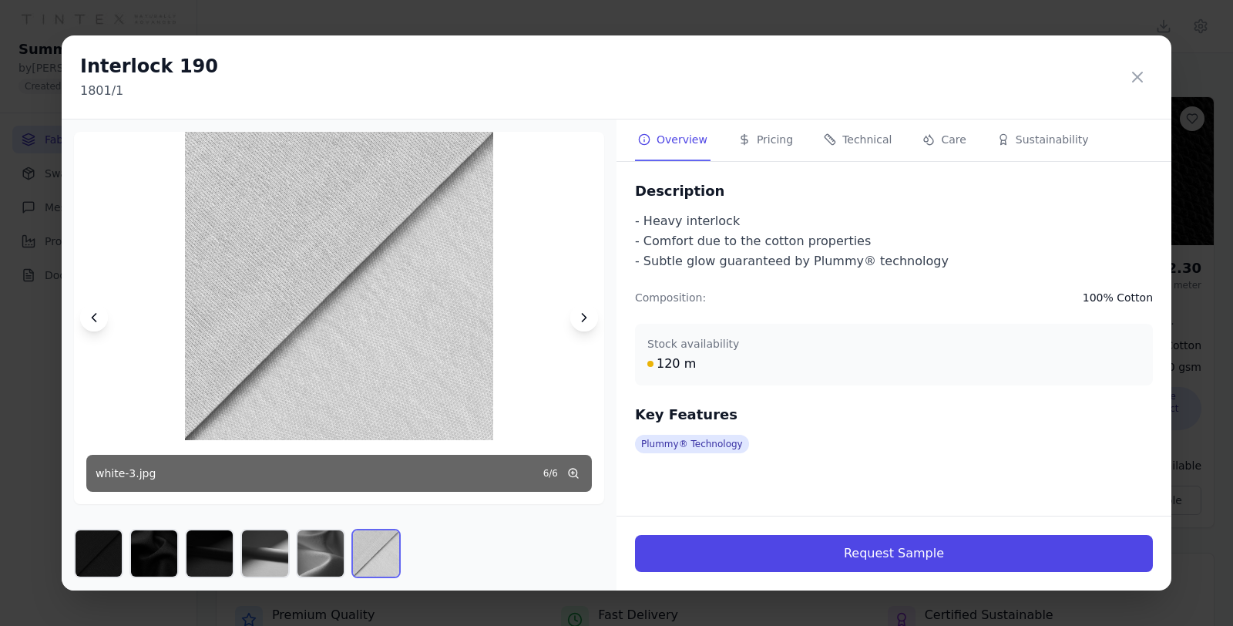
click at [579, 321] on icon at bounding box center [584, 317] width 15 height 15
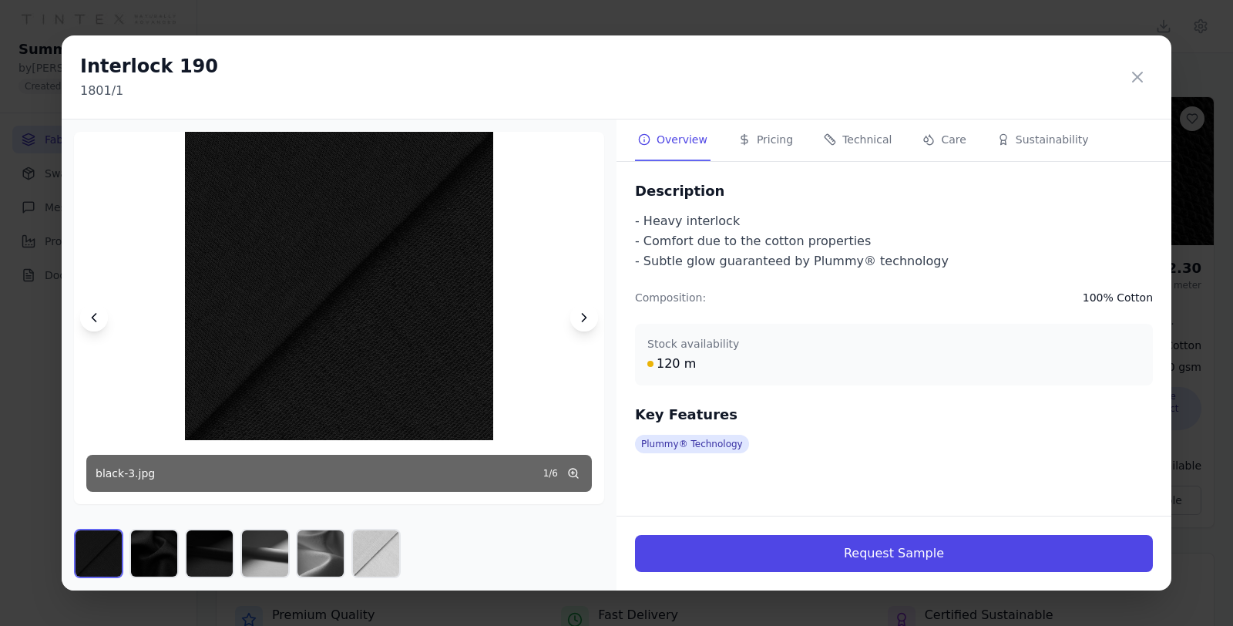
click at [579, 321] on icon at bounding box center [584, 317] width 15 height 15
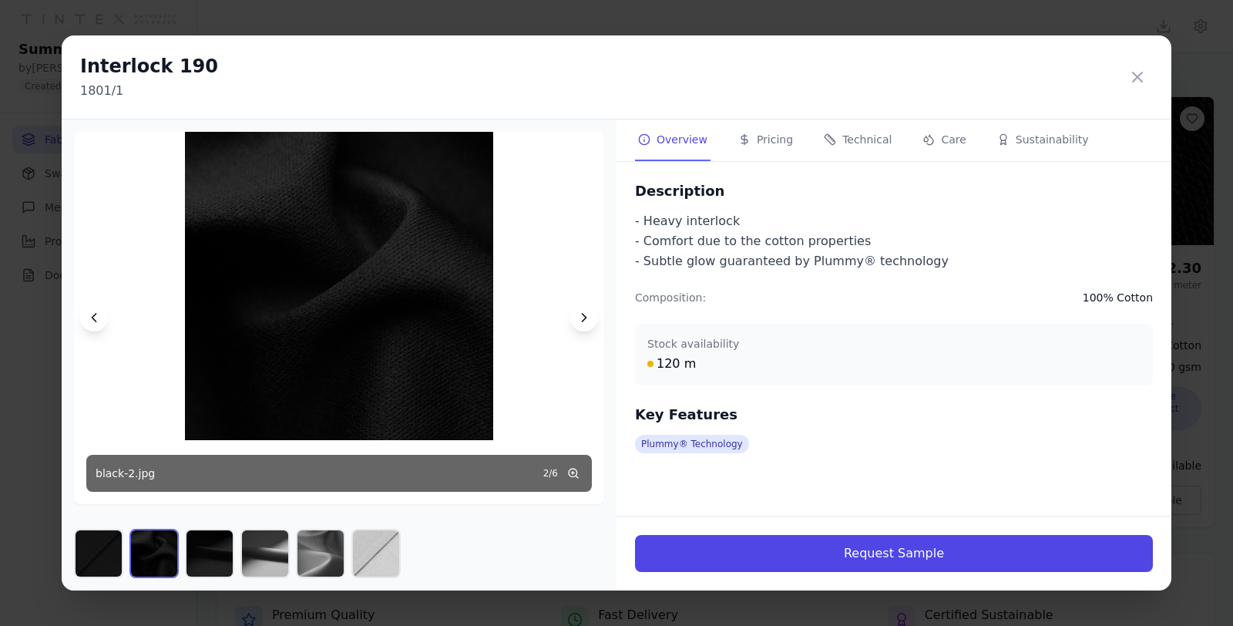
click at [579, 321] on icon at bounding box center [584, 317] width 15 height 15
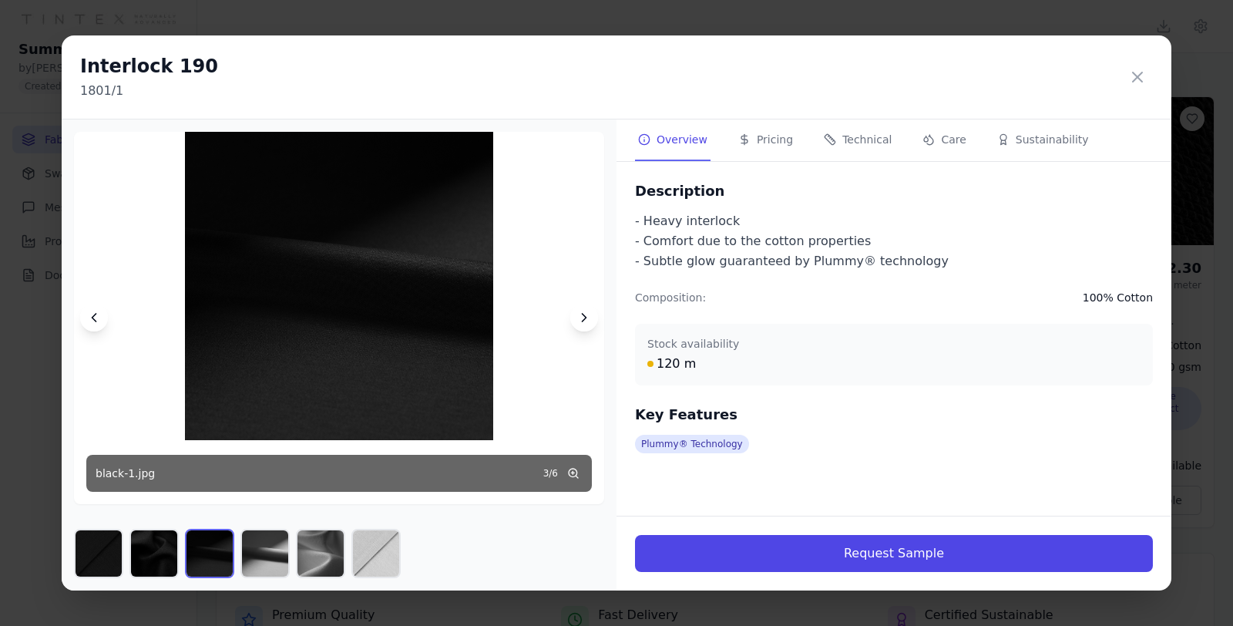
click at [579, 321] on icon at bounding box center [584, 317] width 15 height 15
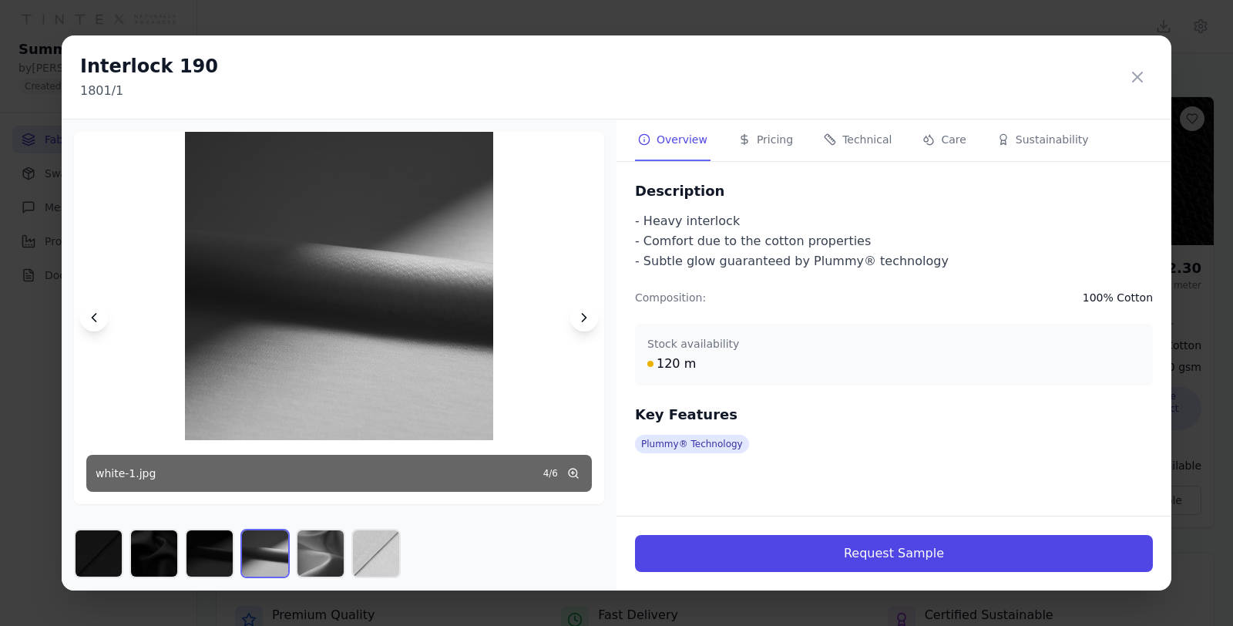
click at [579, 321] on icon at bounding box center [584, 317] width 15 height 15
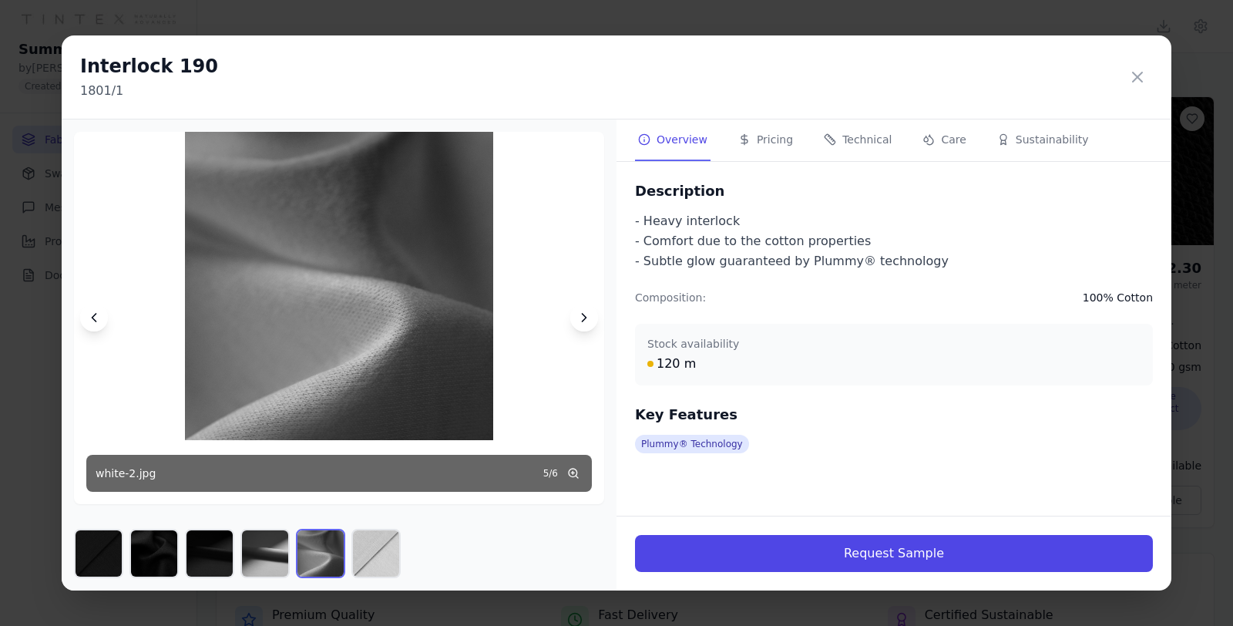
click at [579, 321] on icon at bounding box center [584, 317] width 15 height 15
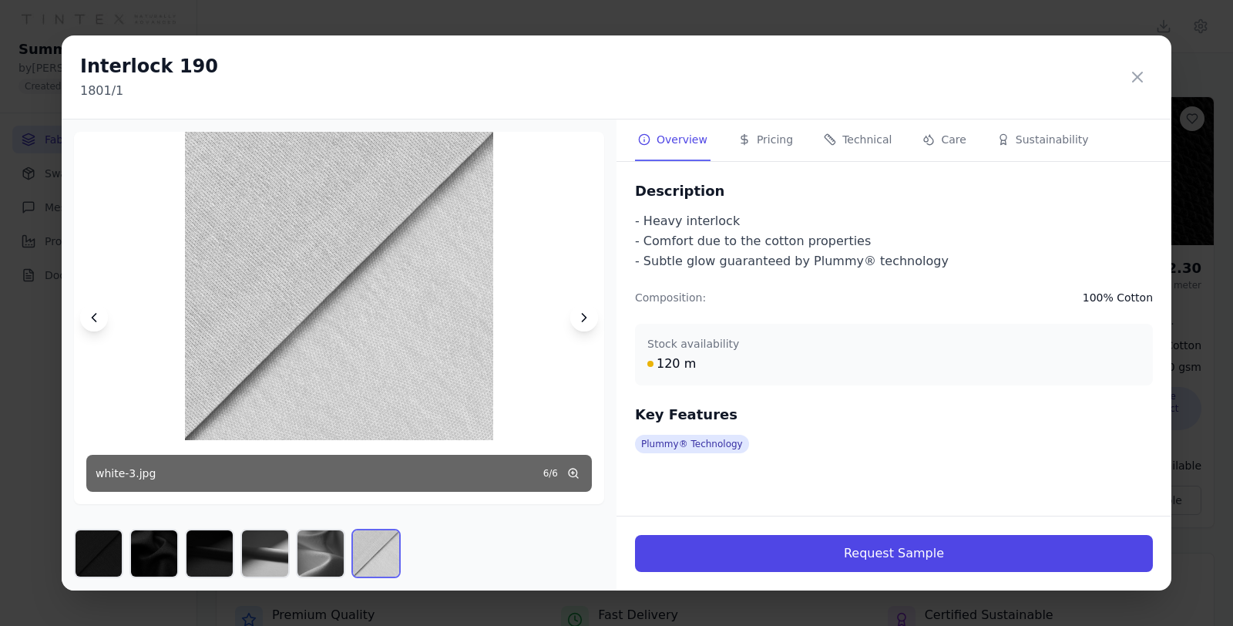
click at [579, 321] on icon at bounding box center [584, 317] width 15 height 15
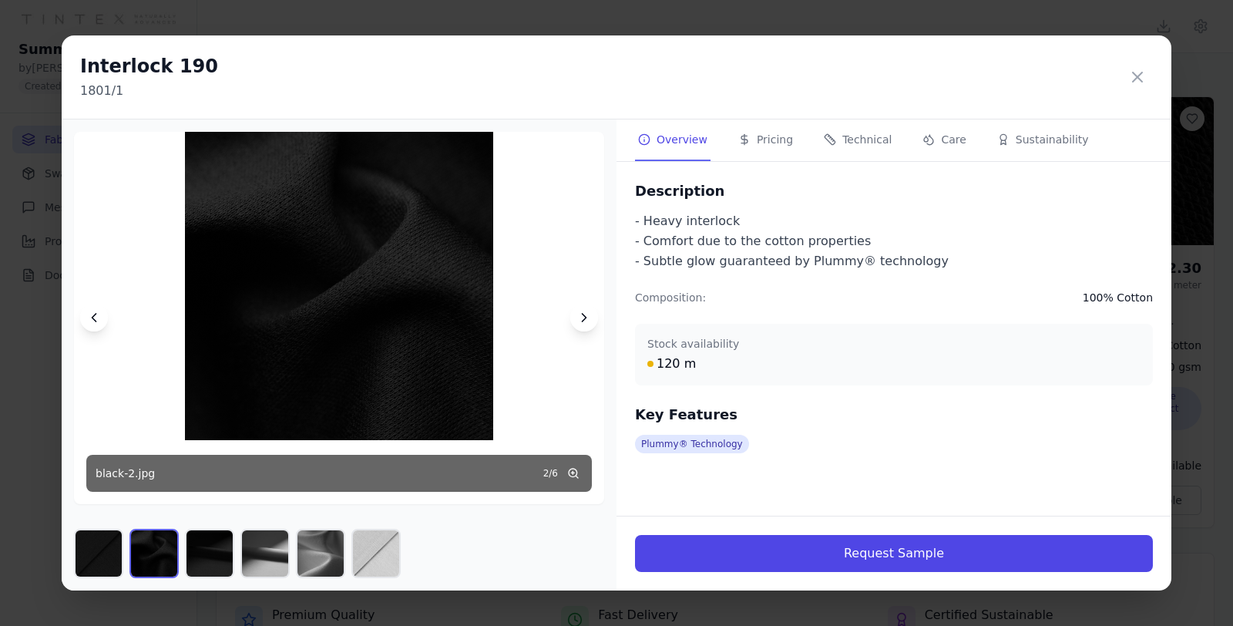
click at [579, 321] on icon at bounding box center [584, 317] width 15 height 15
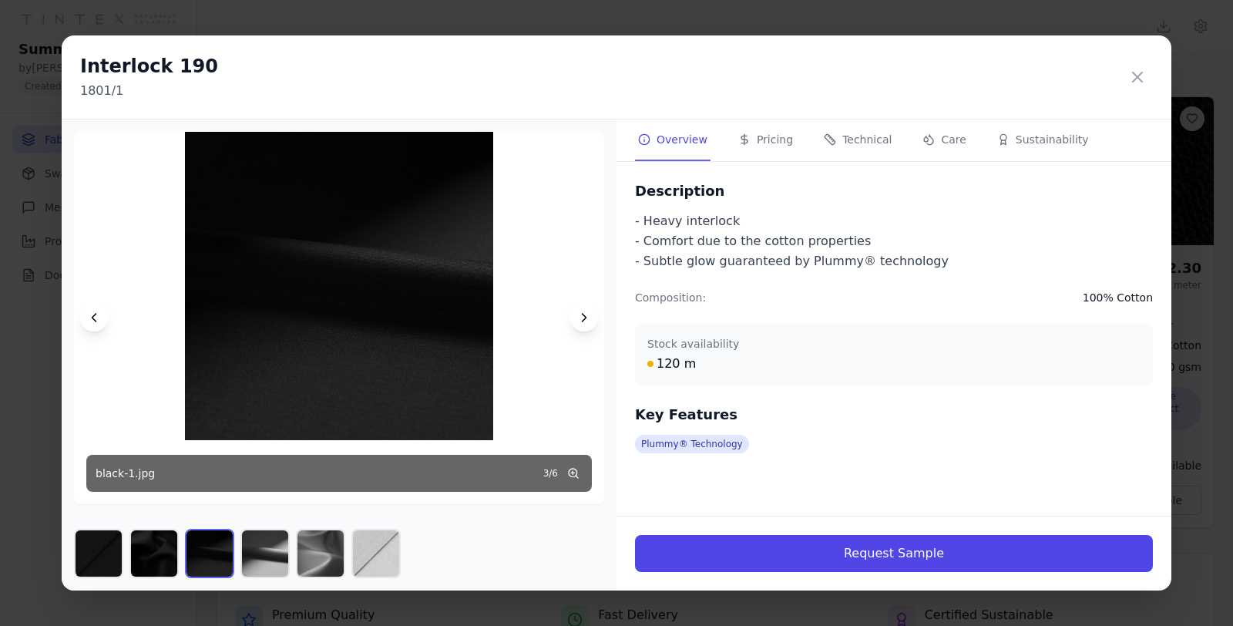
click at [579, 321] on icon at bounding box center [584, 317] width 15 height 15
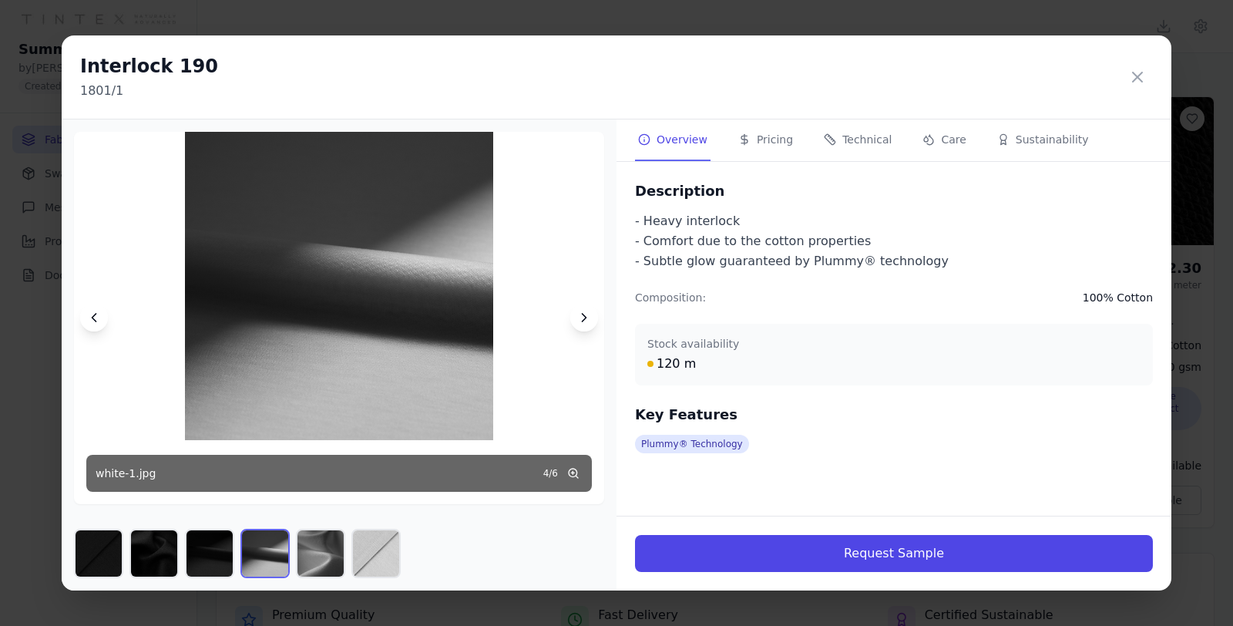
click at [579, 321] on icon at bounding box center [584, 317] width 15 height 15
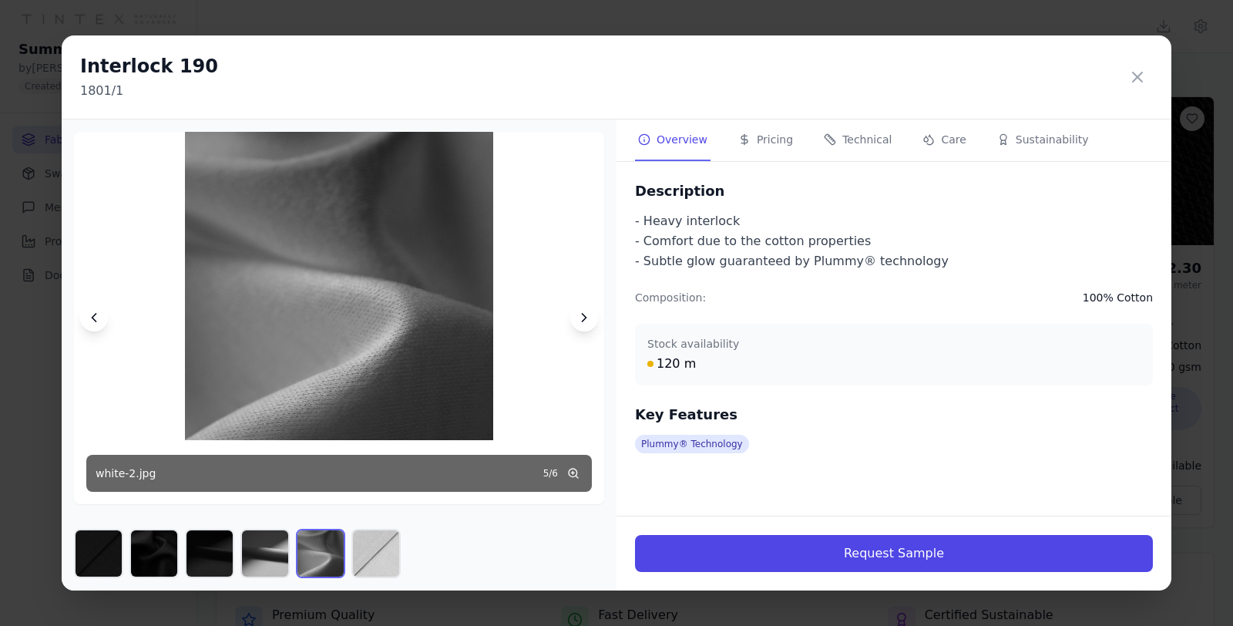
click at [1126, 76] on button at bounding box center [1137, 77] width 31 height 31
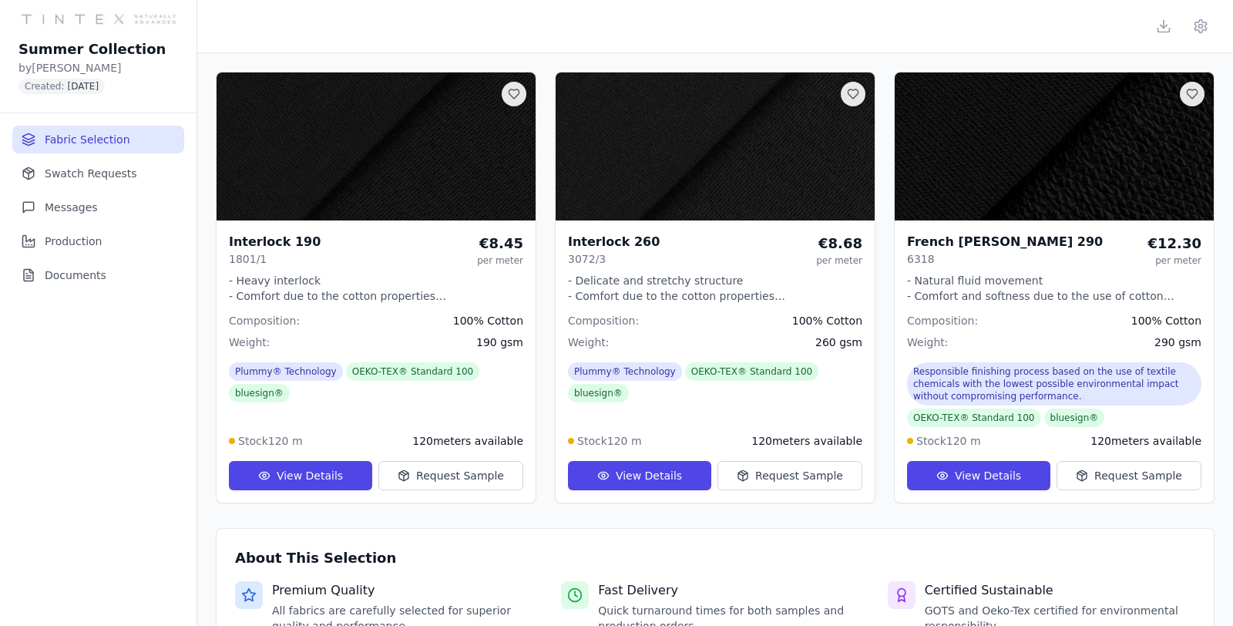
scroll to position [1, 0]
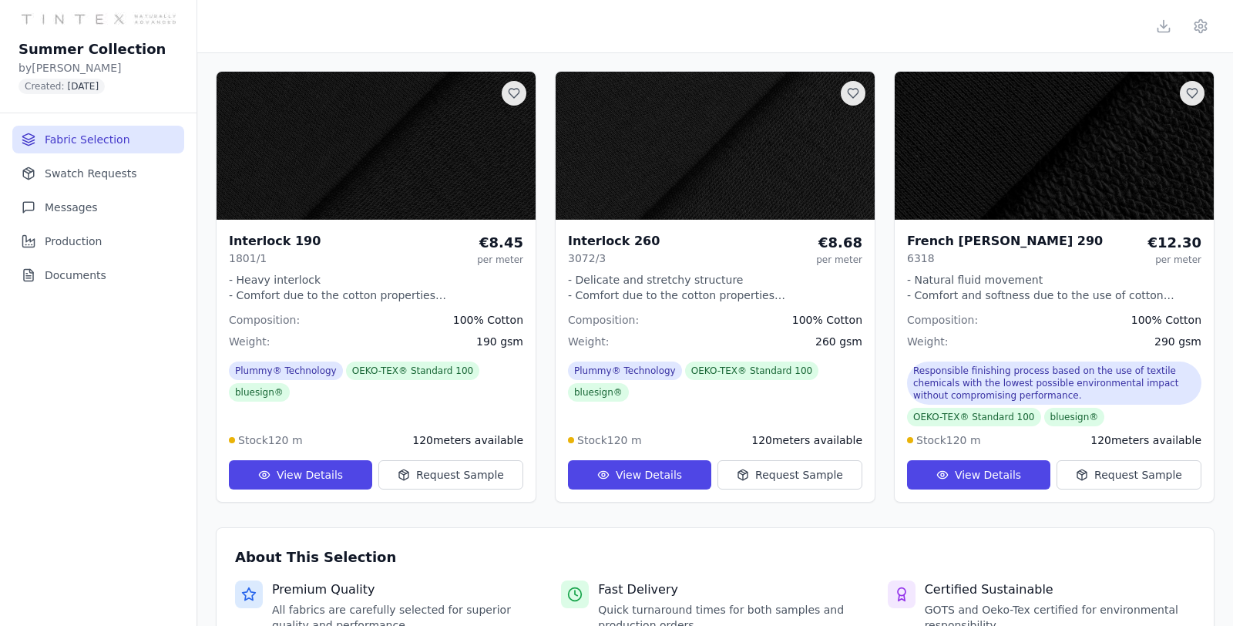
click at [473, 298] on p "- Heavy interlock - Comfort due to the cotton properties - Subtle glow guarante…" at bounding box center [376, 287] width 294 height 31
click at [351, 467] on button "View Details" at bounding box center [300, 474] width 143 height 29
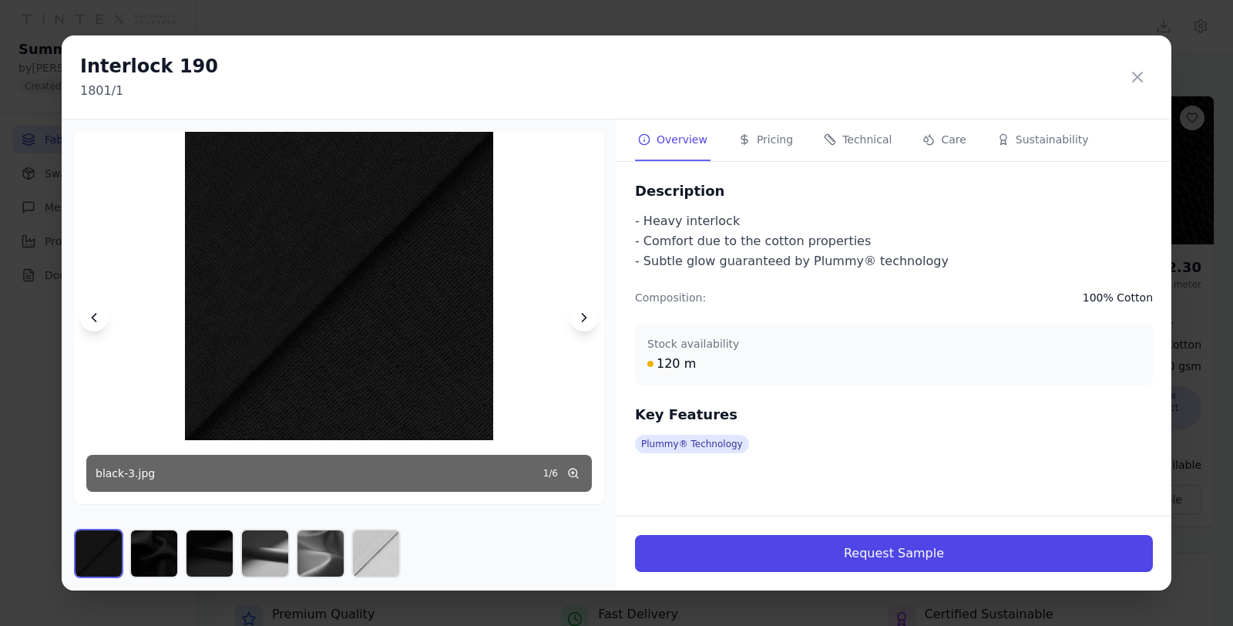
click at [772, 135] on button "Pricing" at bounding box center [765, 140] width 61 height 42
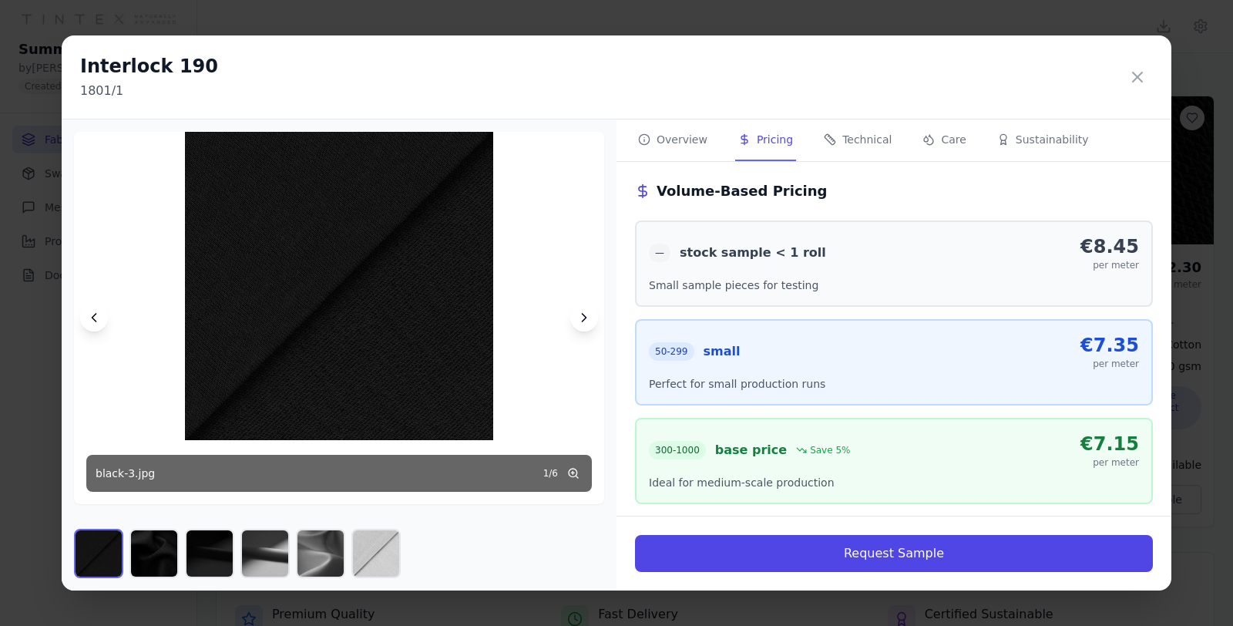
click at [824, 143] on icon at bounding box center [830, 139] width 12 height 12
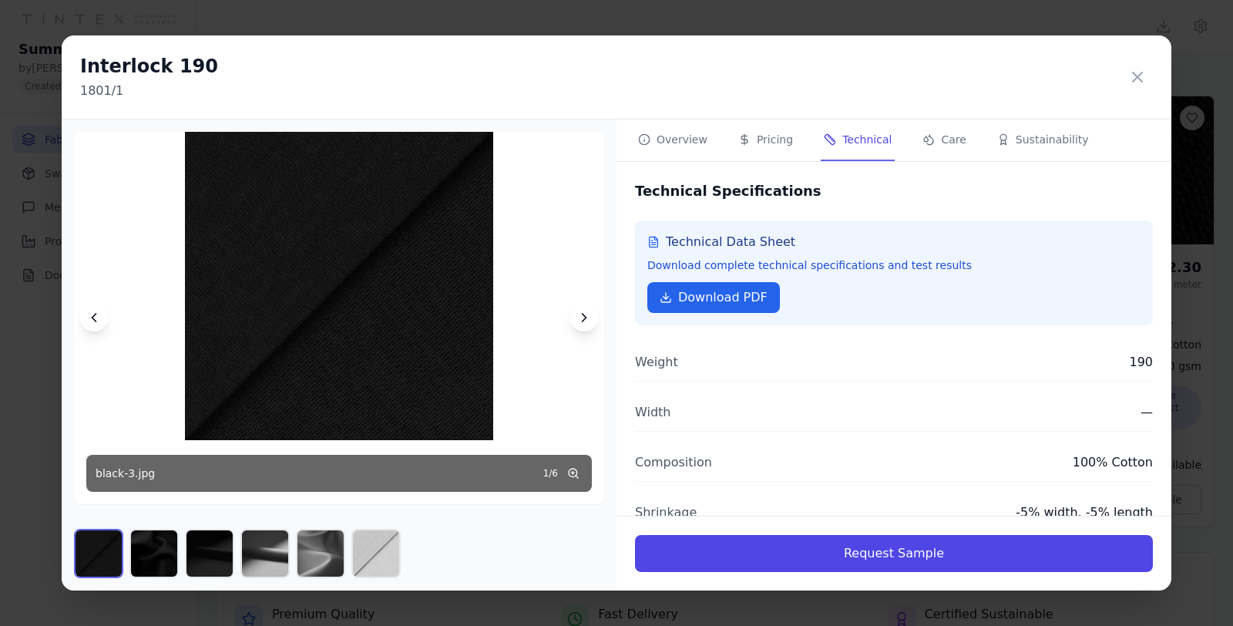
click at [690, 136] on button "Overview" at bounding box center [673, 140] width 76 height 42
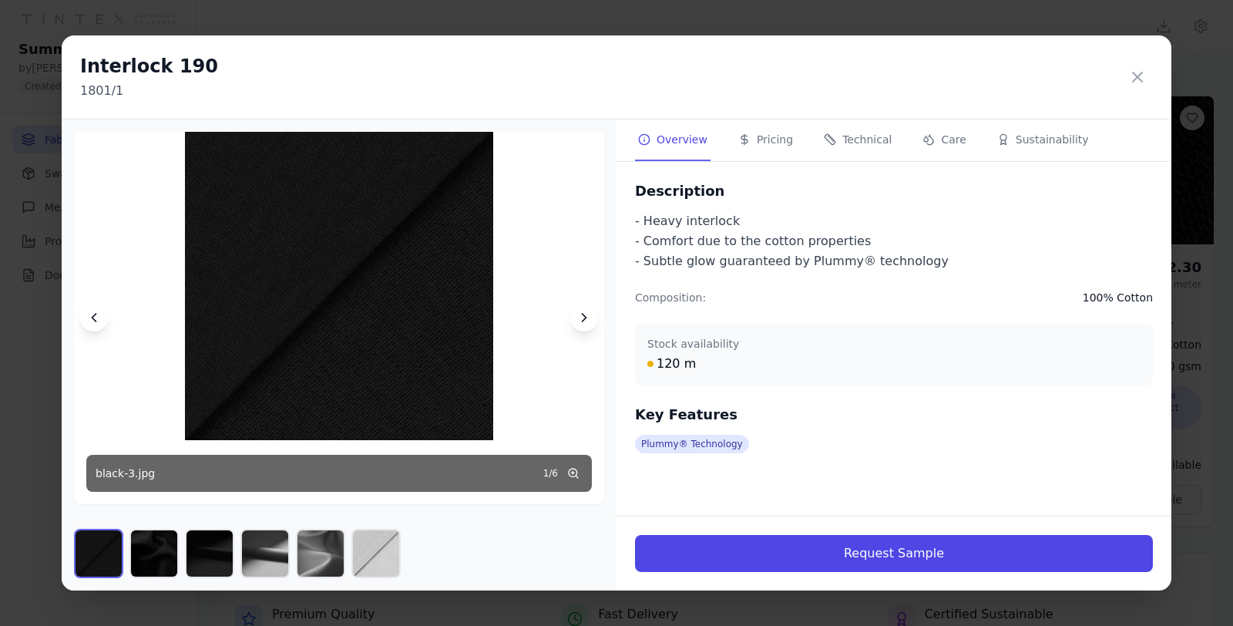
click at [574, 314] on button at bounding box center [584, 318] width 28 height 28
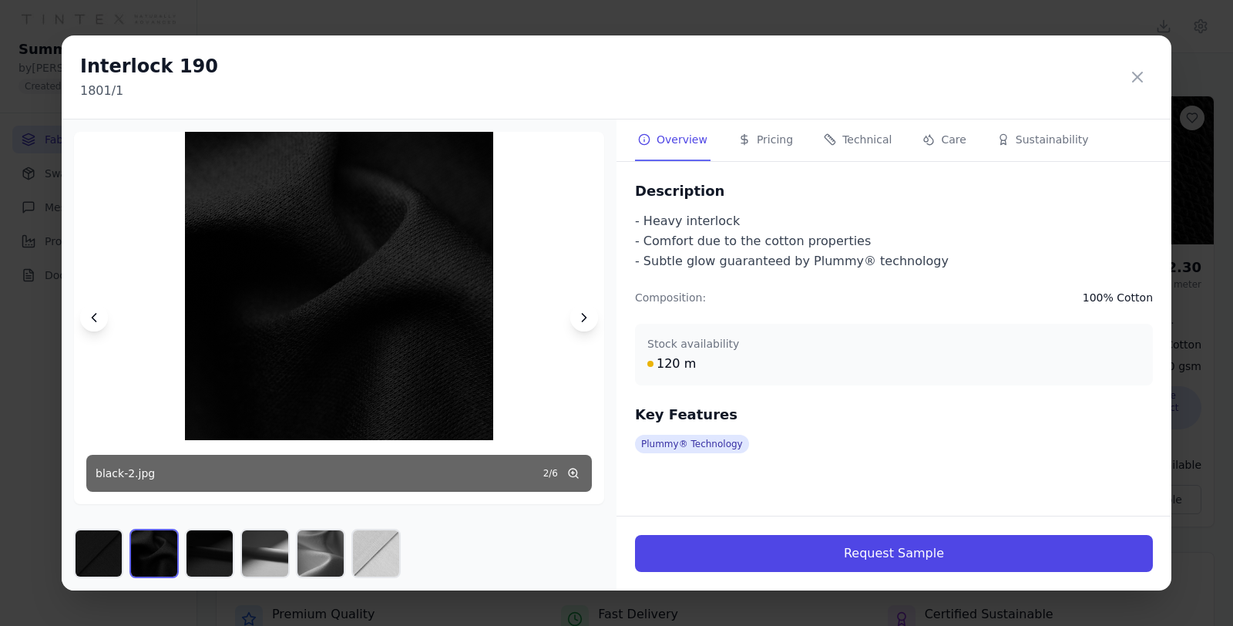
click at [574, 313] on button at bounding box center [584, 318] width 28 height 28
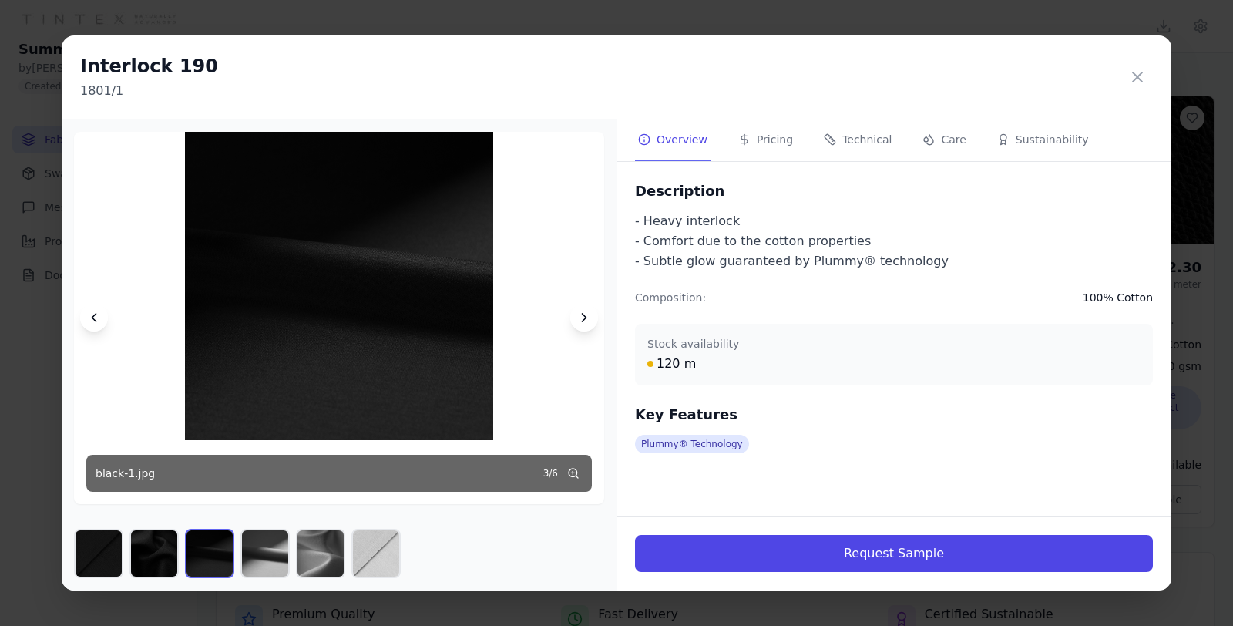
click at [574, 313] on button at bounding box center [584, 318] width 28 height 28
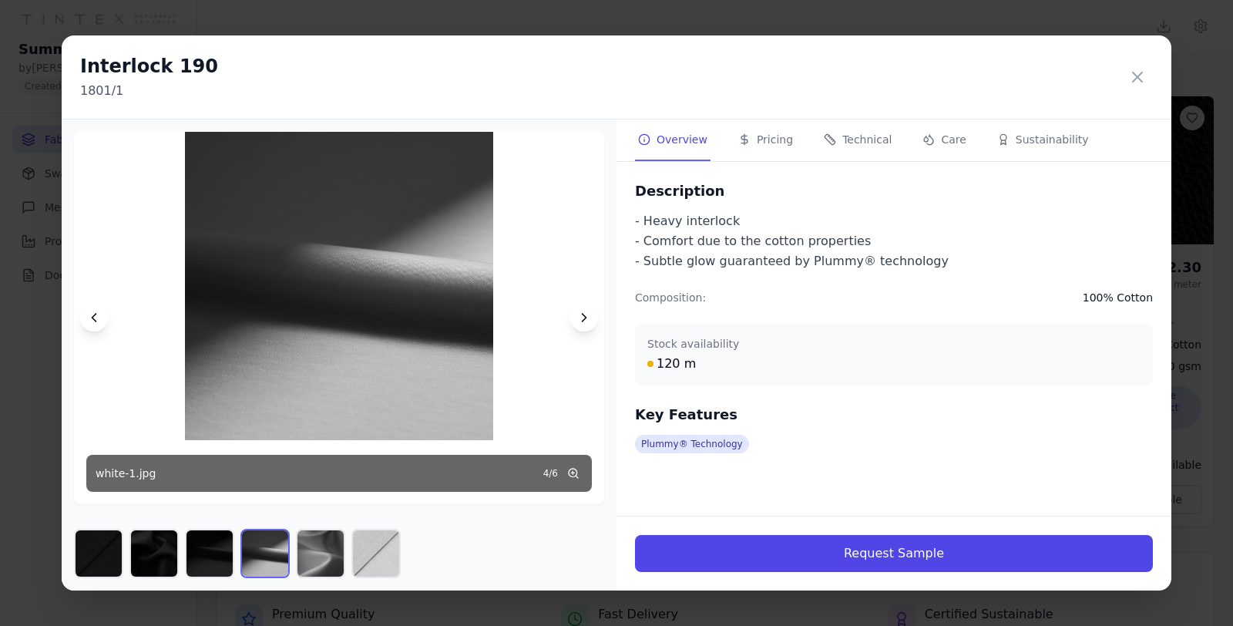
click at [574, 313] on button at bounding box center [584, 318] width 28 height 28
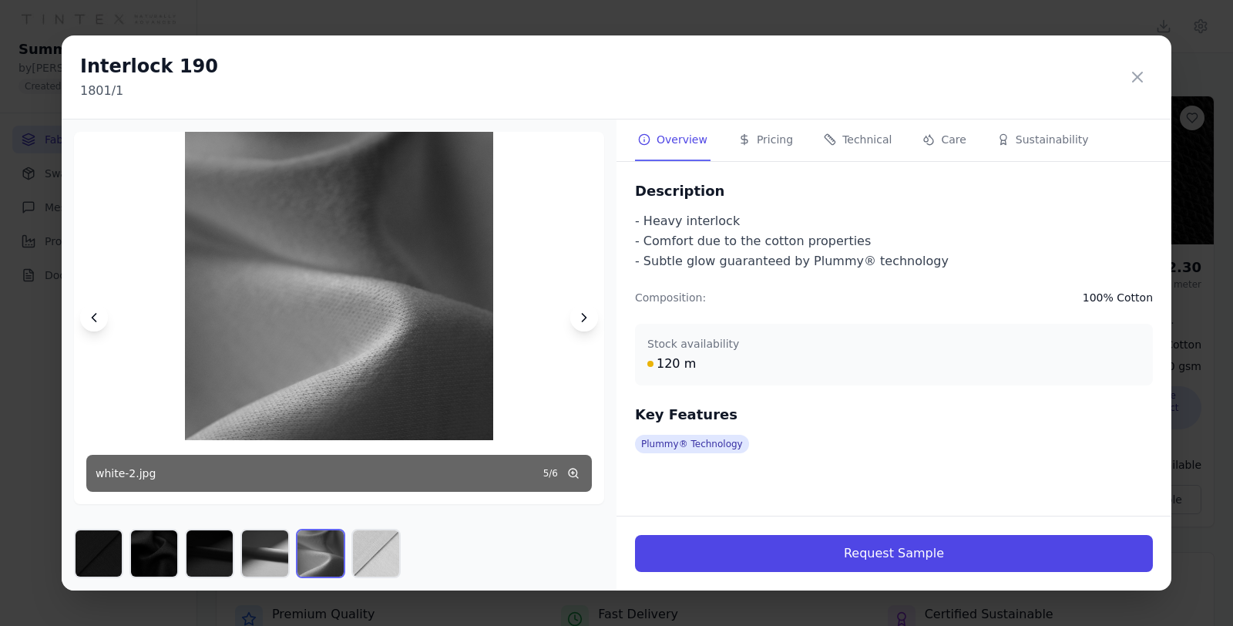
click at [574, 313] on button at bounding box center [584, 318] width 28 height 28
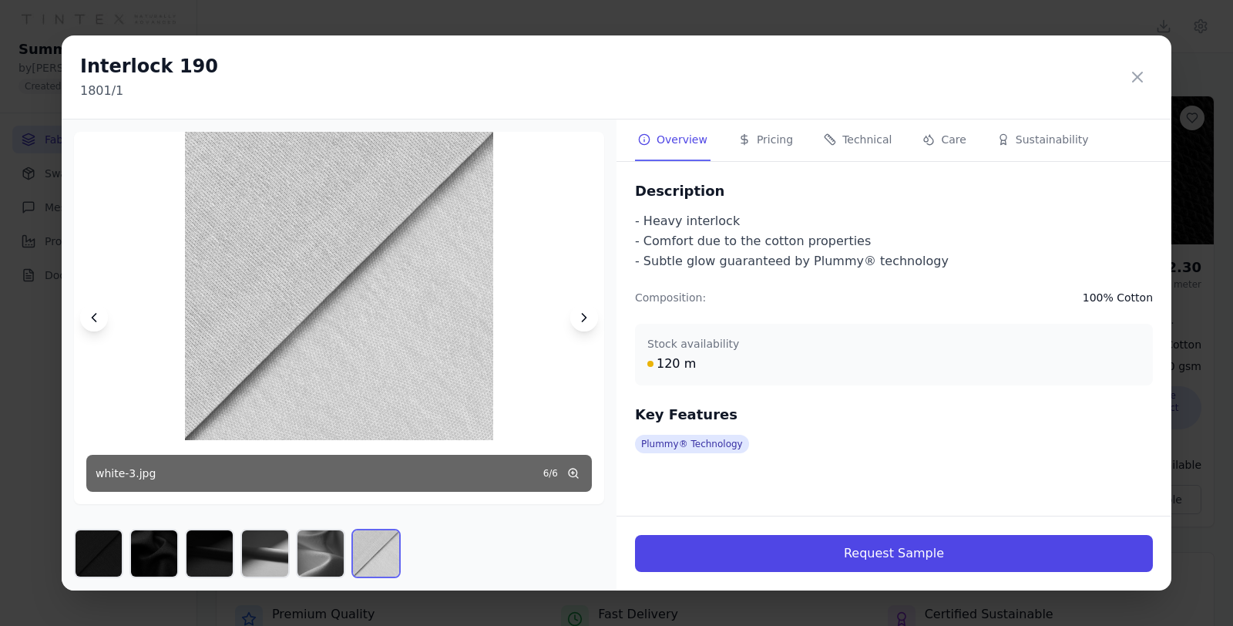
click at [574, 313] on button at bounding box center [584, 318] width 28 height 28
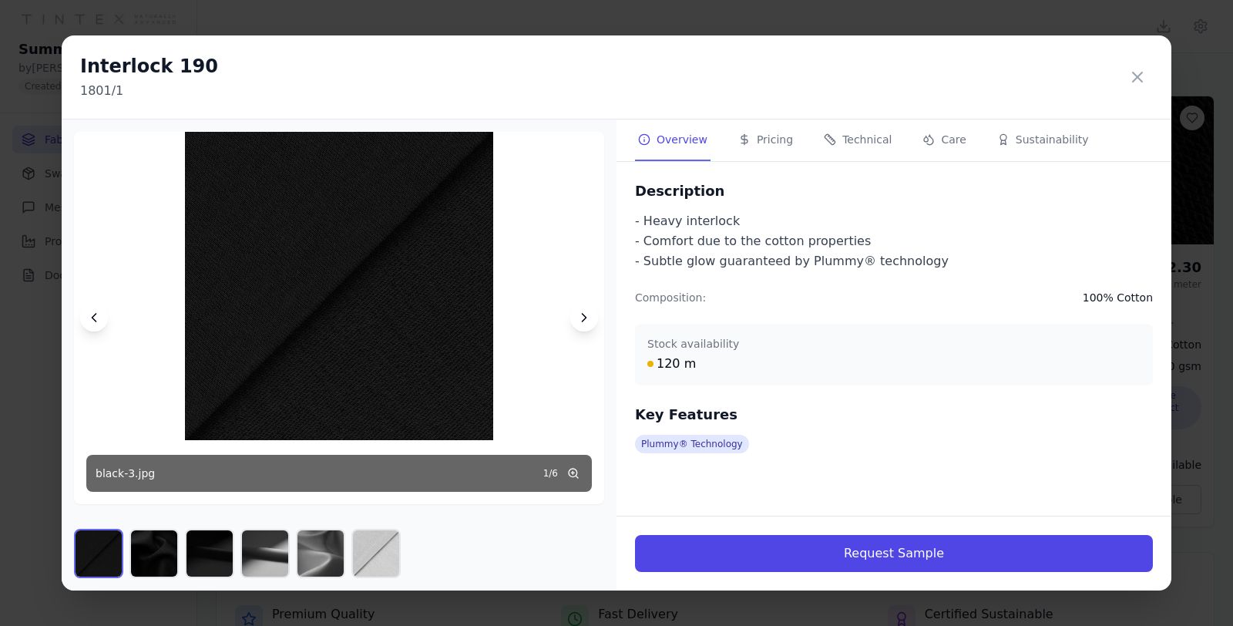
click at [102, 313] on button at bounding box center [94, 318] width 28 height 28
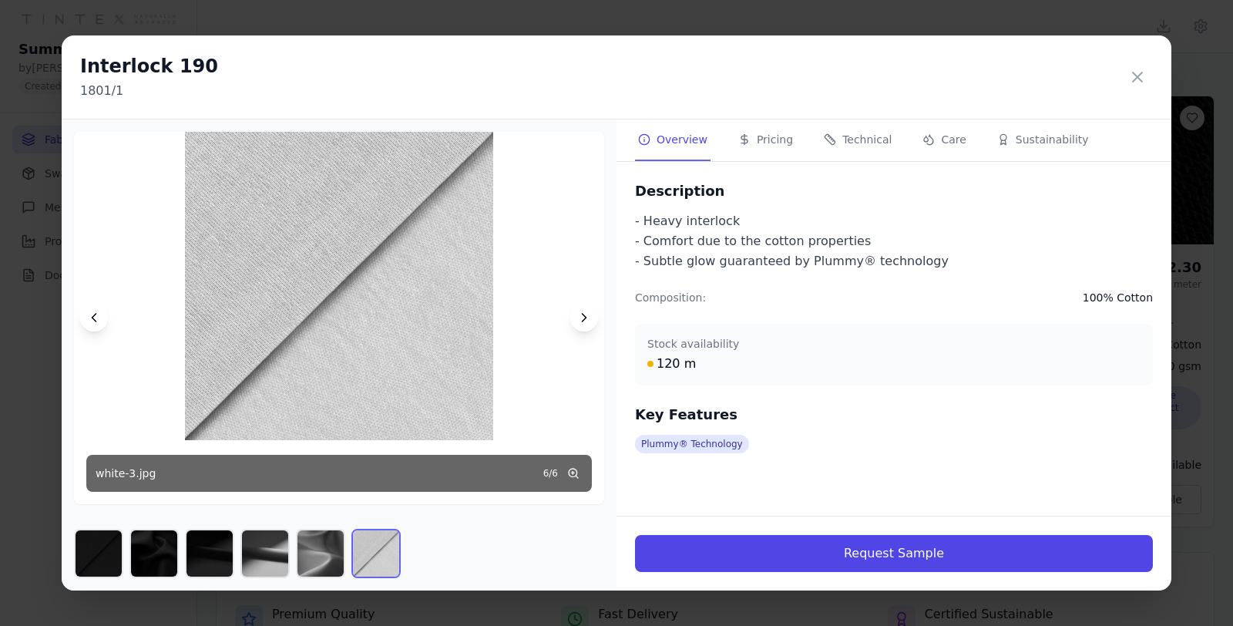
click at [588, 325] on icon at bounding box center [584, 317] width 15 height 15
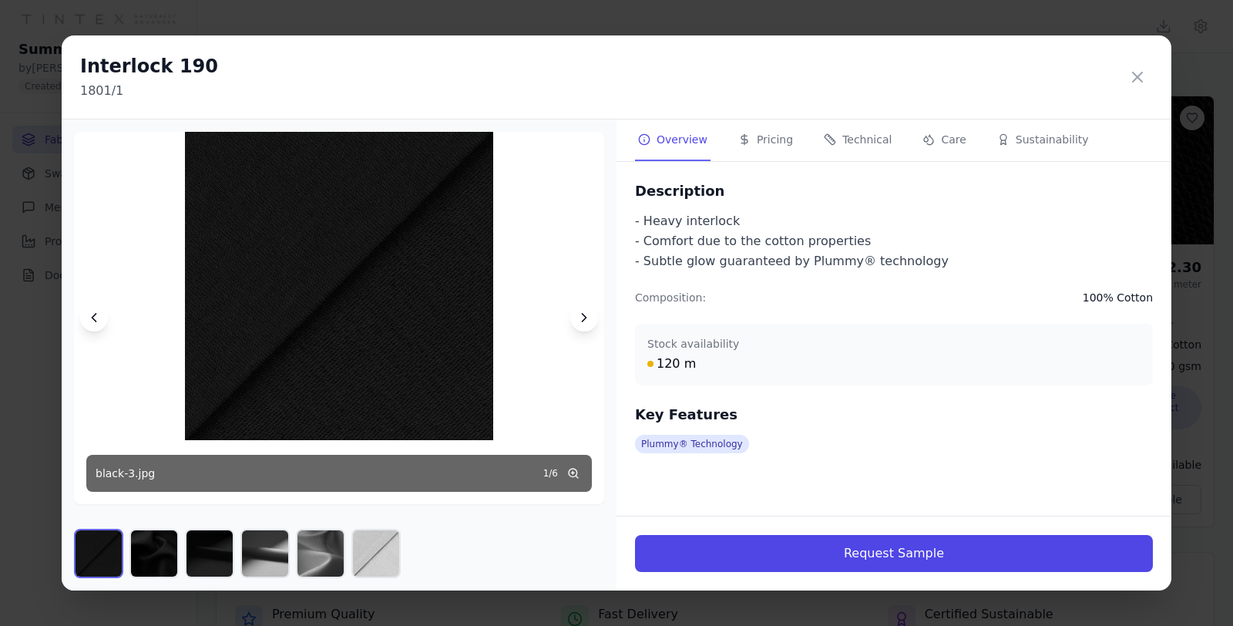
click at [588, 325] on icon at bounding box center [584, 317] width 15 height 15
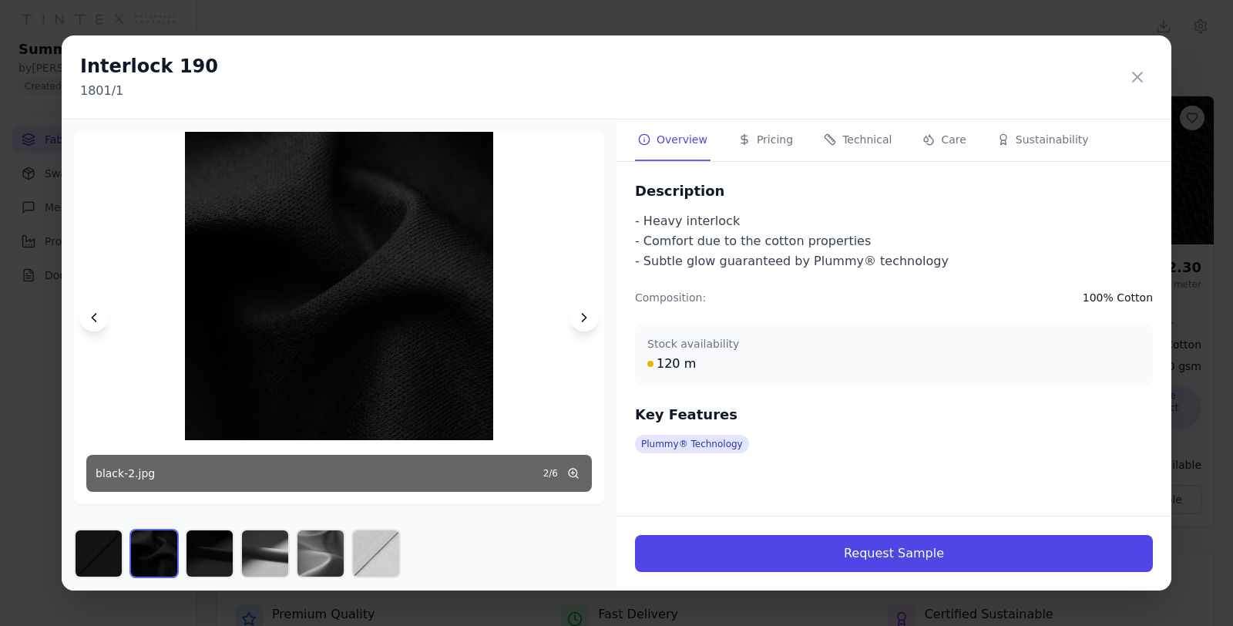
click at [588, 325] on icon at bounding box center [584, 317] width 15 height 15
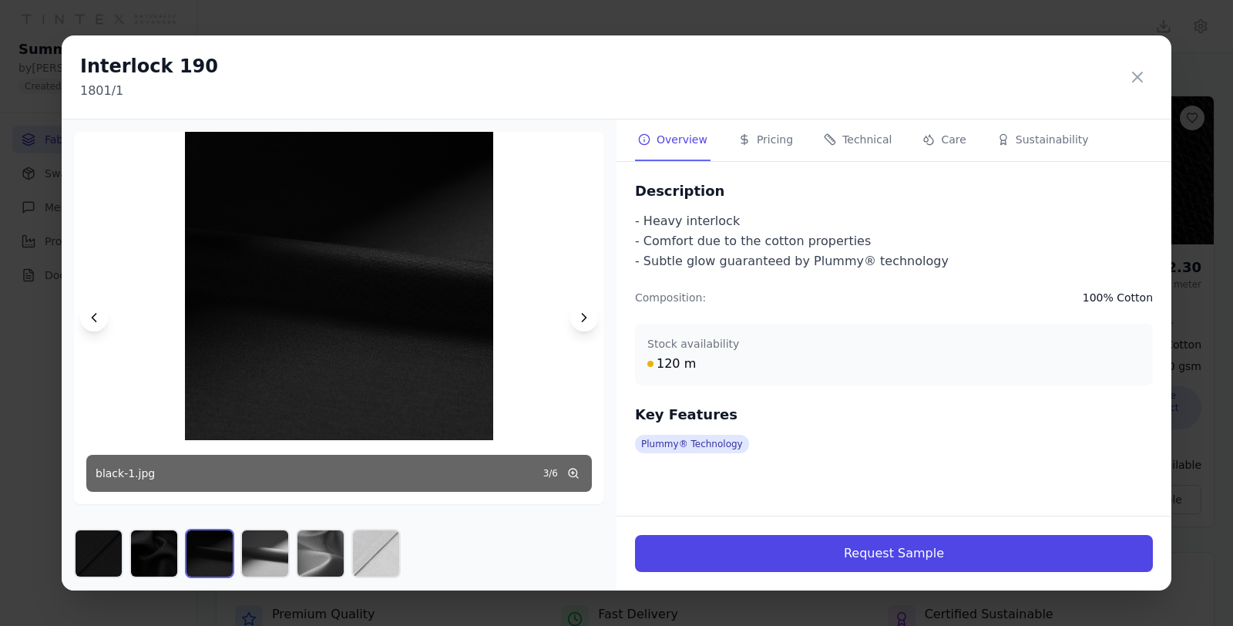
click at [588, 325] on icon at bounding box center [584, 317] width 15 height 15
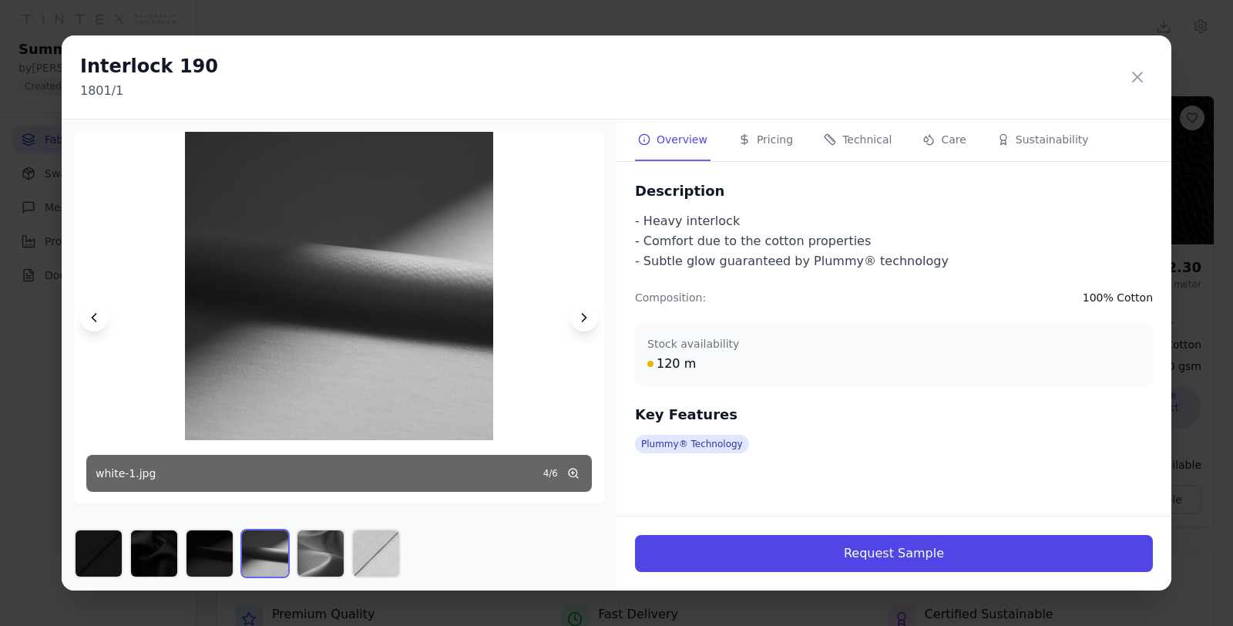
click at [588, 325] on icon at bounding box center [584, 317] width 15 height 15
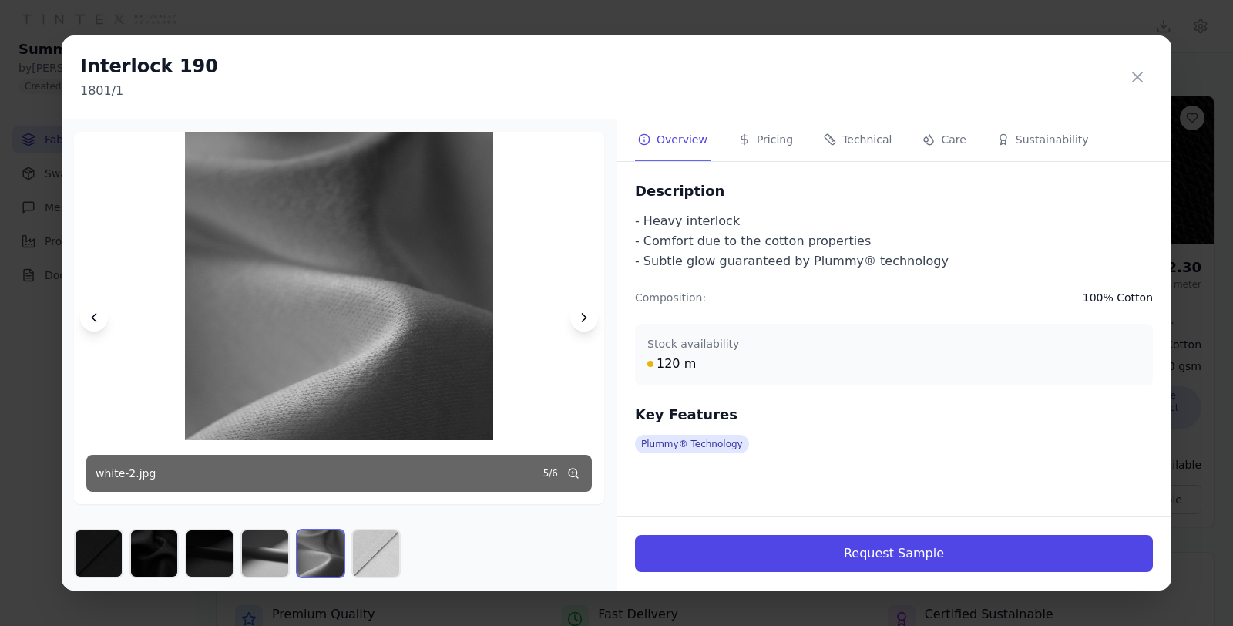
click at [1135, 75] on icon at bounding box center [1137, 76] width 9 height 9
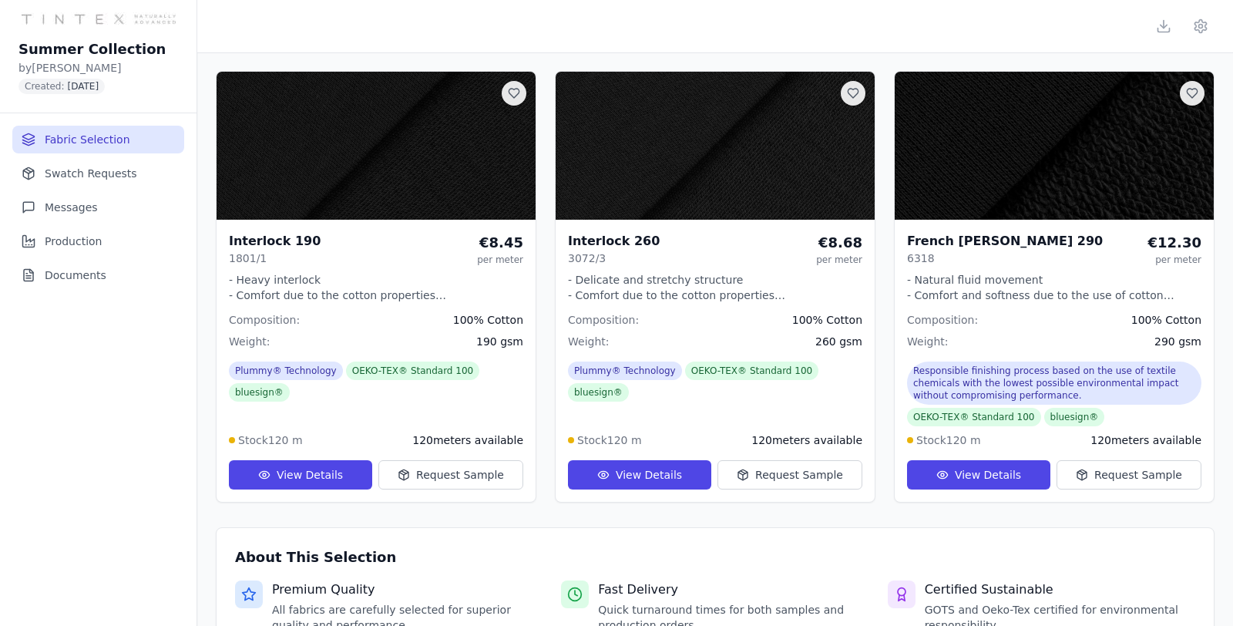
scroll to position [42, 0]
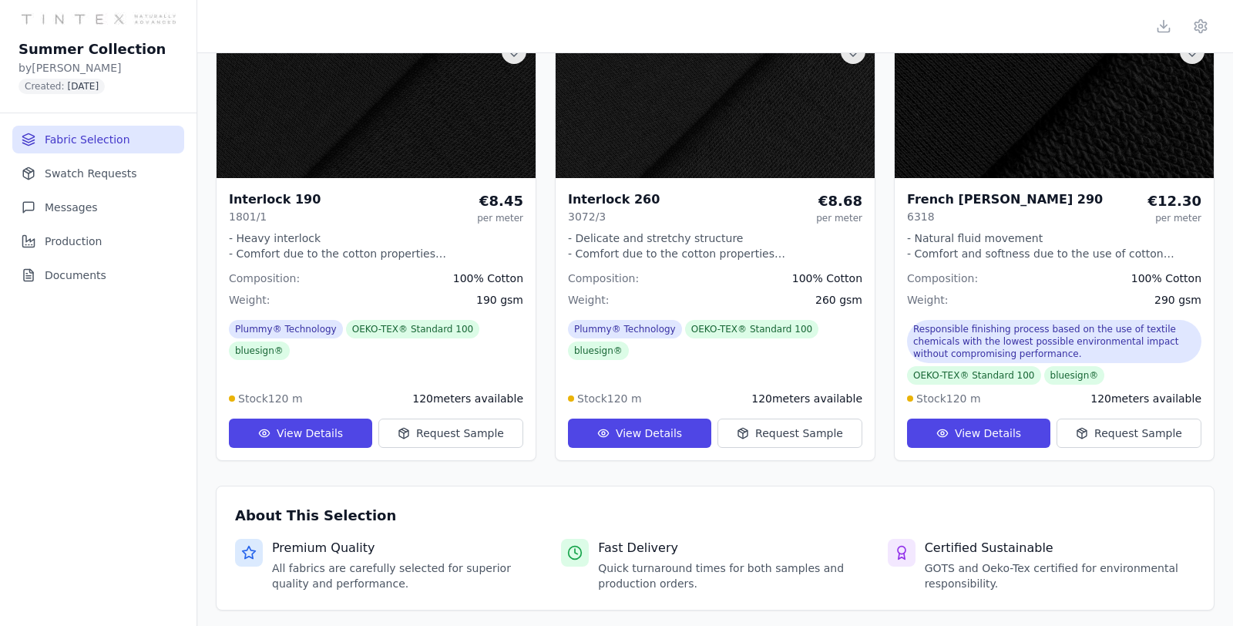
click at [117, 189] on ul "Fabric Selection Swatch Requests Messages Production Documents" at bounding box center [98, 207] width 172 height 163
click at [116, 179] on button "Swatch Requests" at bounding box center [98, 174] width 172 height 28
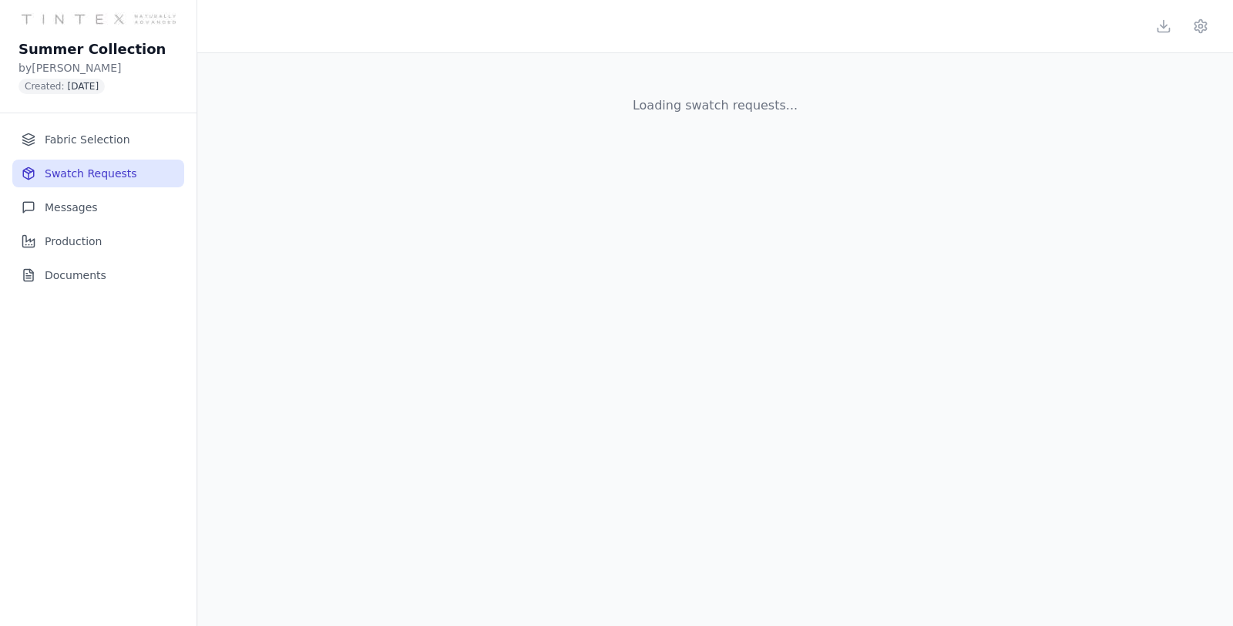
scroll to position [0, 0]
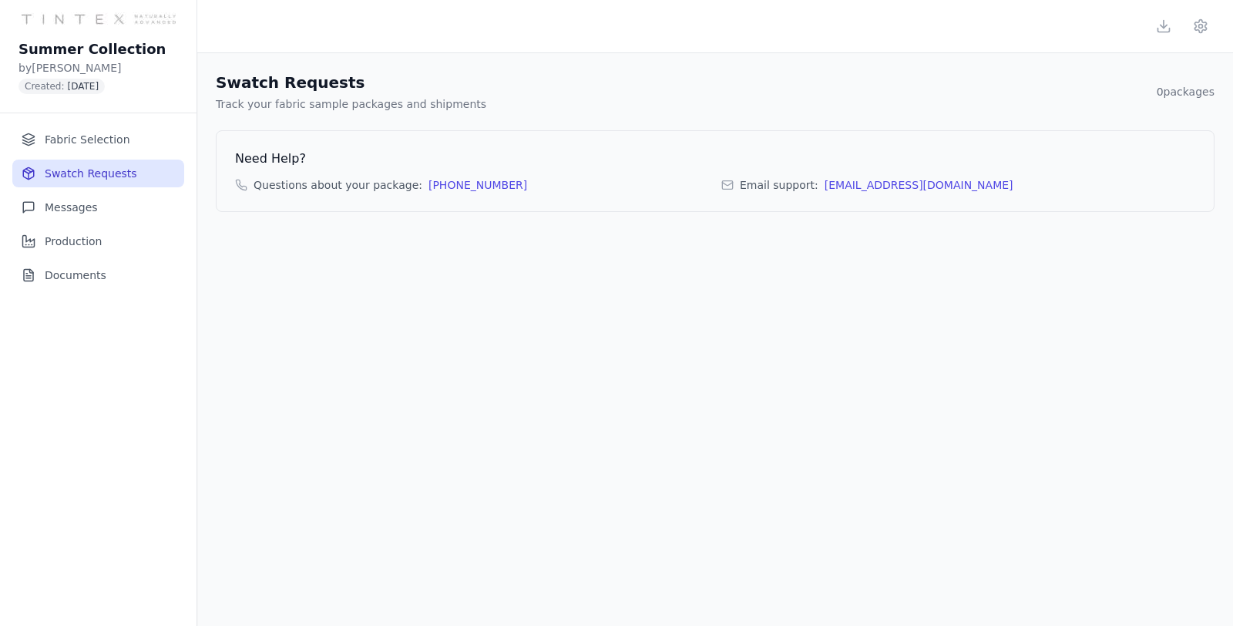
click at [66, 130] on button "Fabric Selection" at bounding box center [98, 140] width 172 height 28
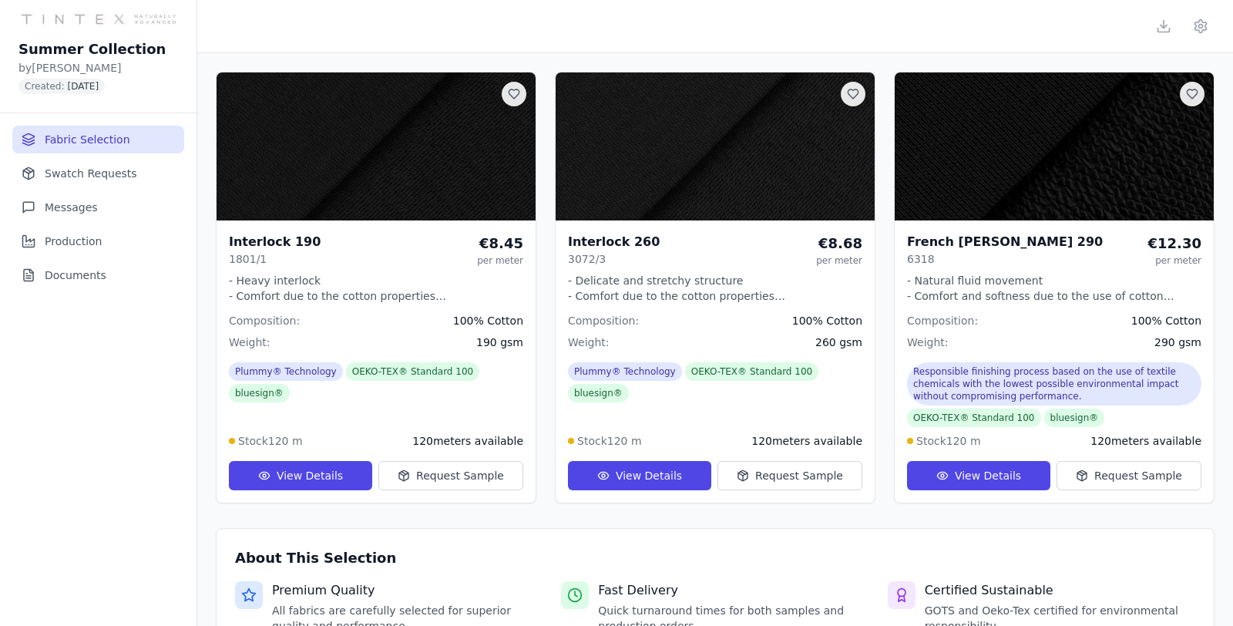
scroll to position [1, 0]
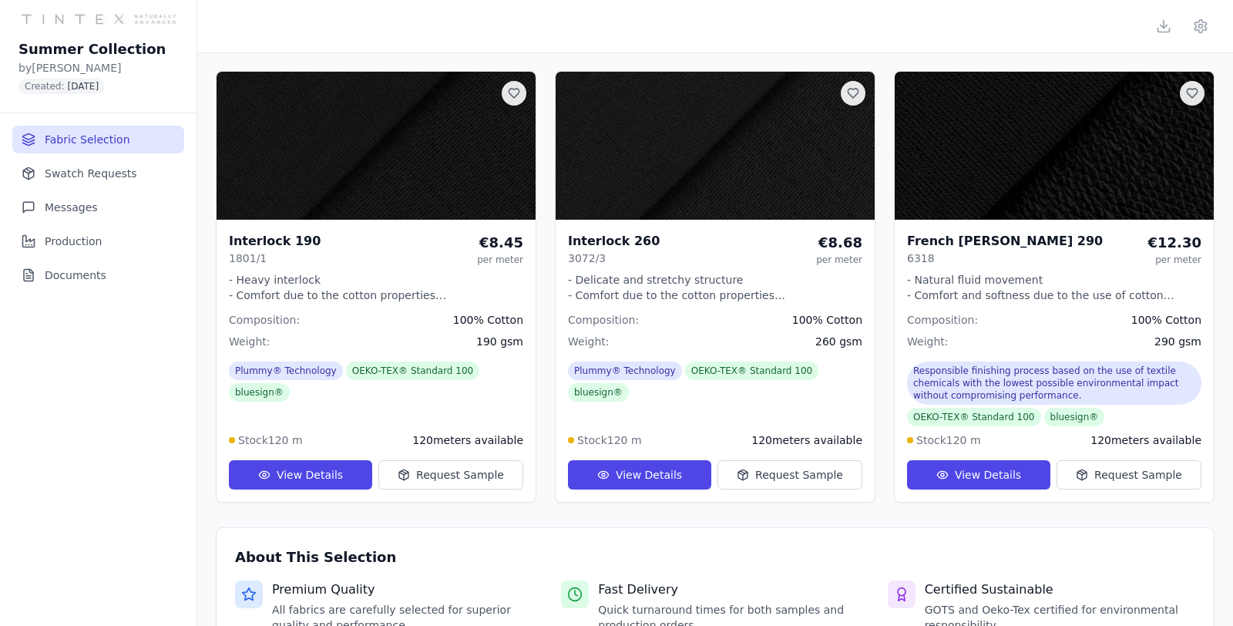
click at [81, 201] on button "Messages" at bounding box center [98, 207] width 172 height 28
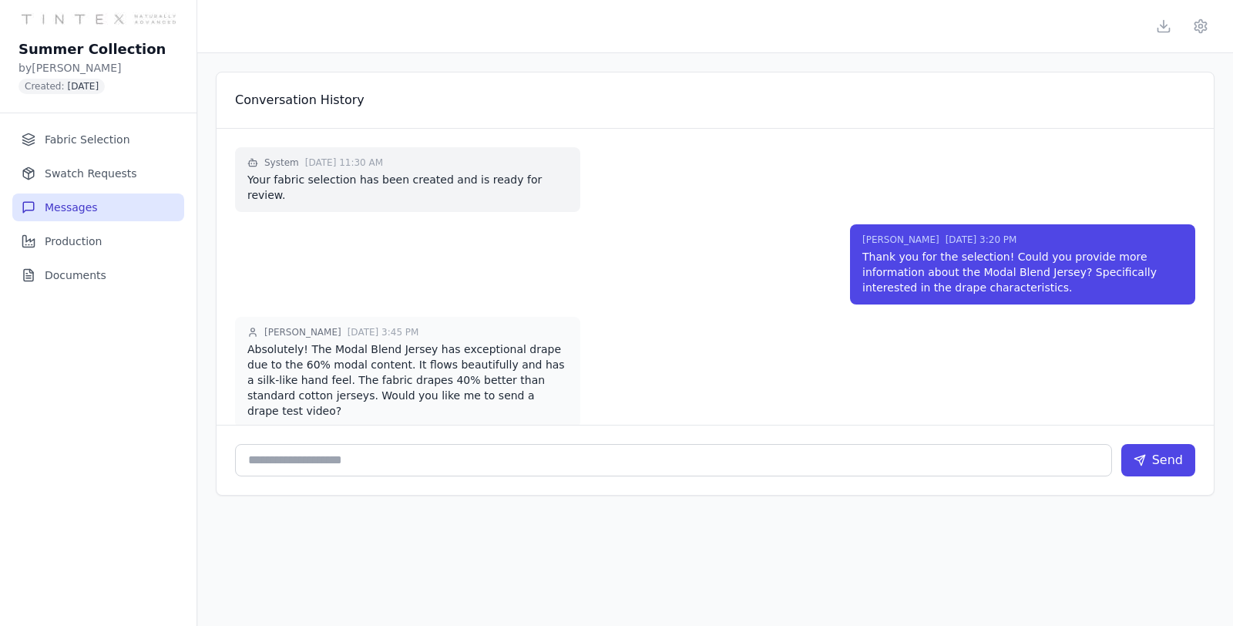
scroll to position [0, 0]
click at [51, 237] on button "Production" at bounding box center [98, 241] width 172 height 28
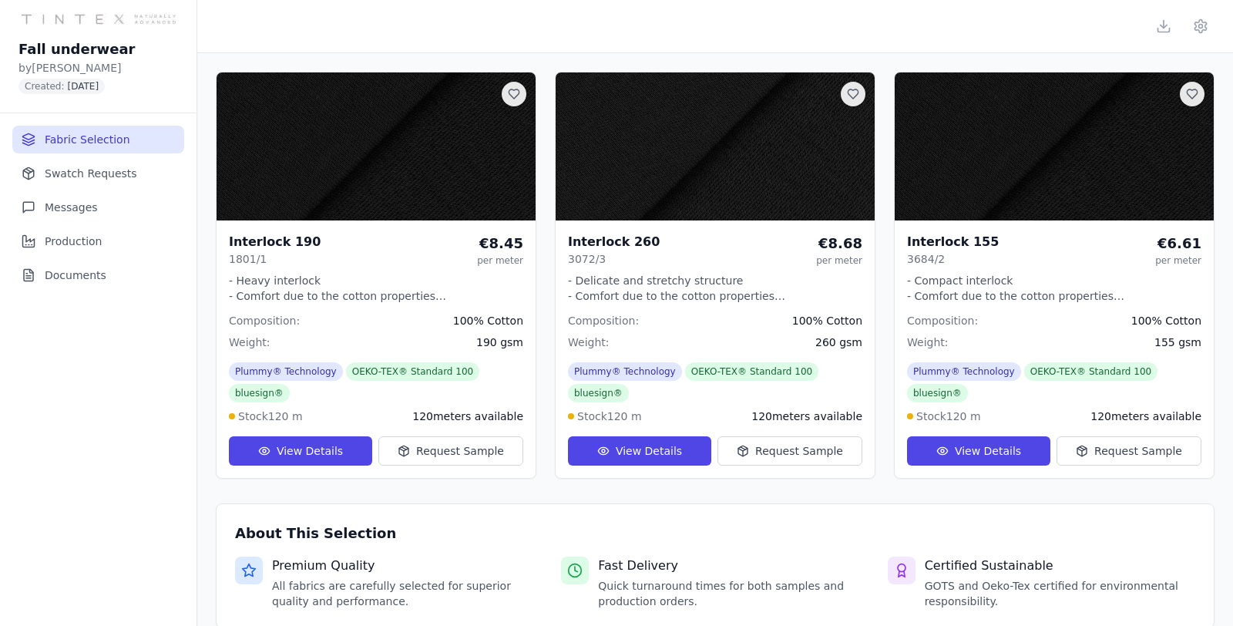
click at [69, 287] on button "Documents" at bounding box center [98, 275] width 172 height 28
